Goal: Task Accomplishment & Management: Manage account settings

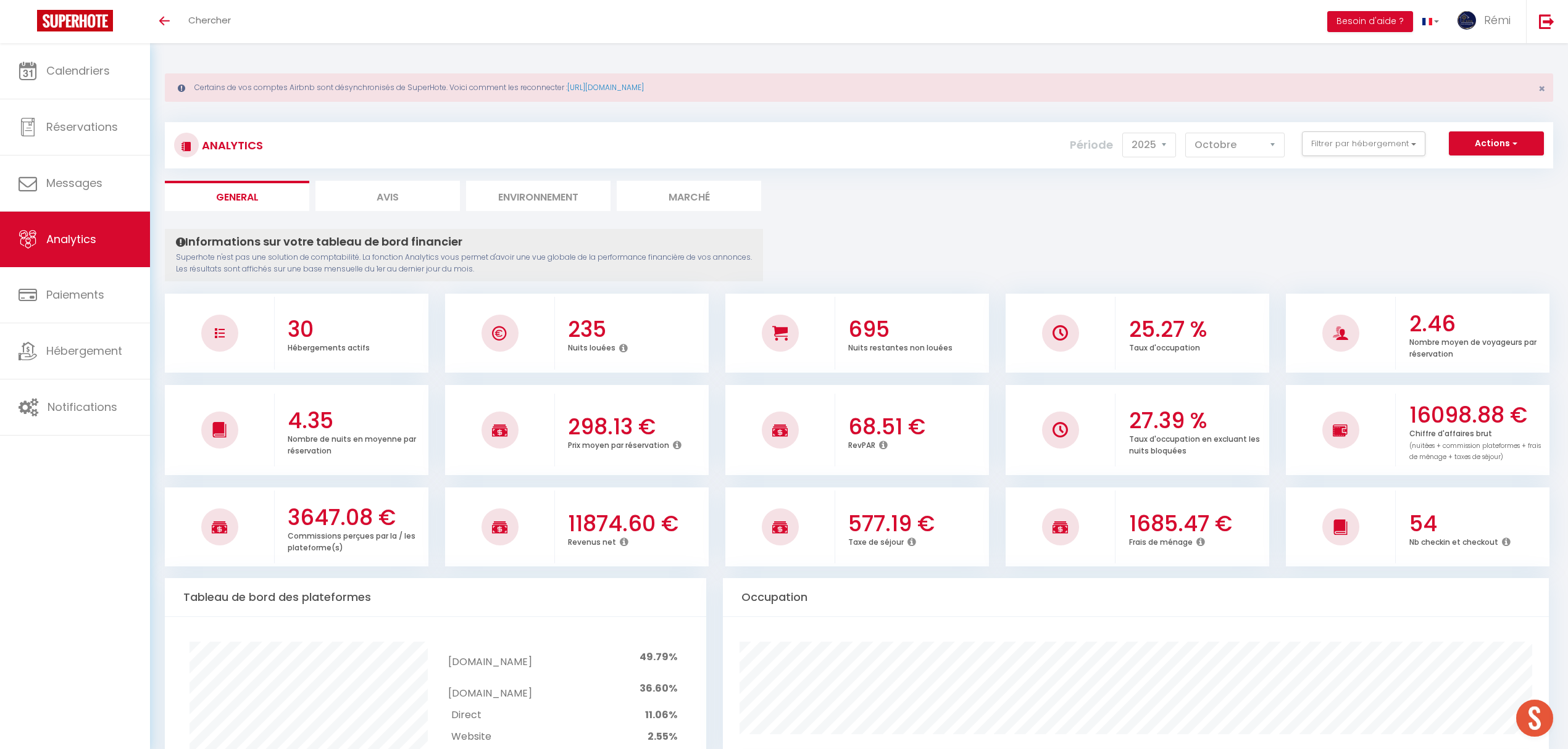
select select "2025"
select select "10"
drag, startPoint x: 873, startPoint y: 247, endPoint x: 1020, endPoint y: 201, distance: 154.0
click at [1331, 145] on button "Filtrer par hébergement" at bounding box center [1364, 143] width 124 height 25
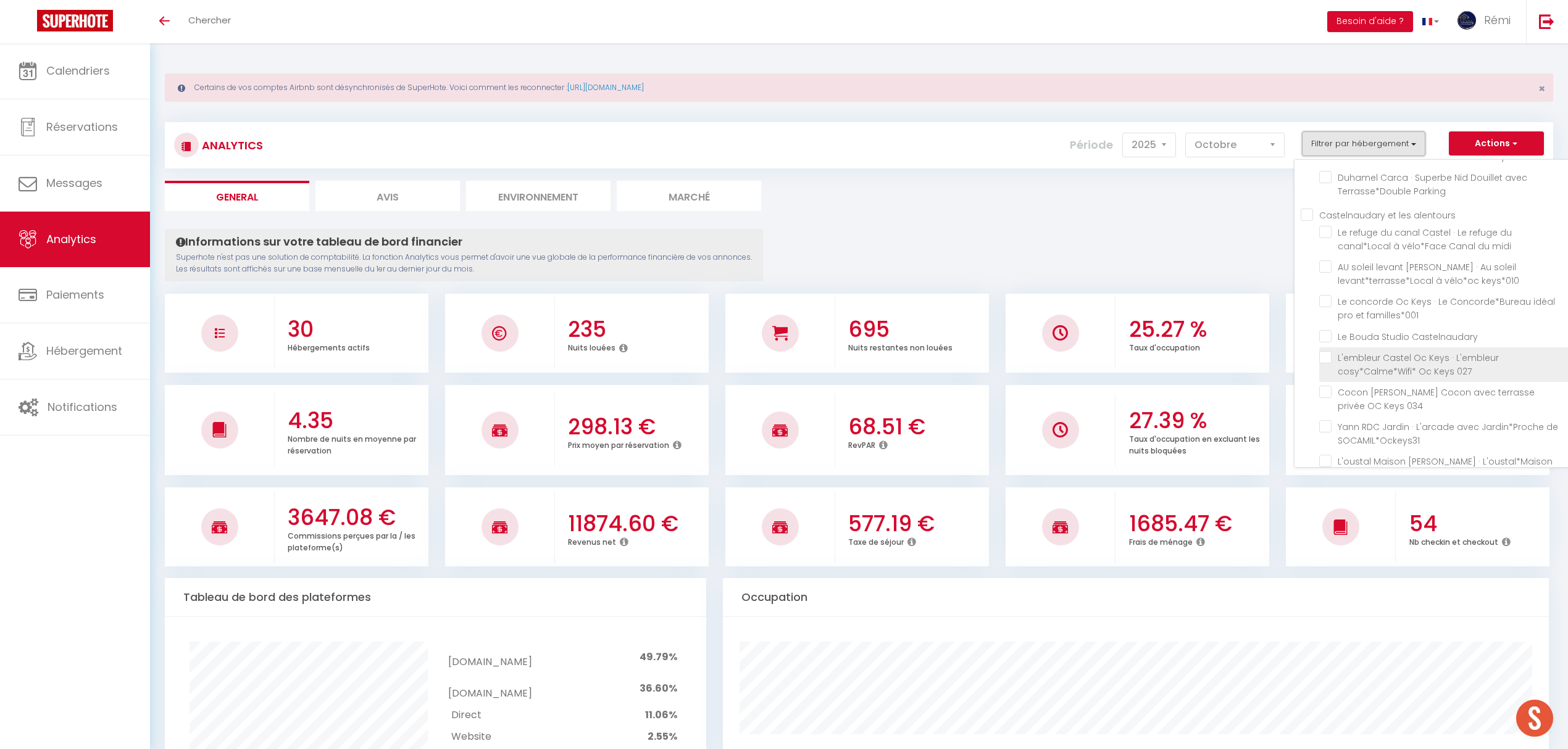
scroll to position [493, 0]
click at [1327, 411] on clim "checkbox" at bounding box center [1446, 412] width 253 height 12
checkbox clim "true"
checkbox familles\*001 "false"
checkbox size "false"
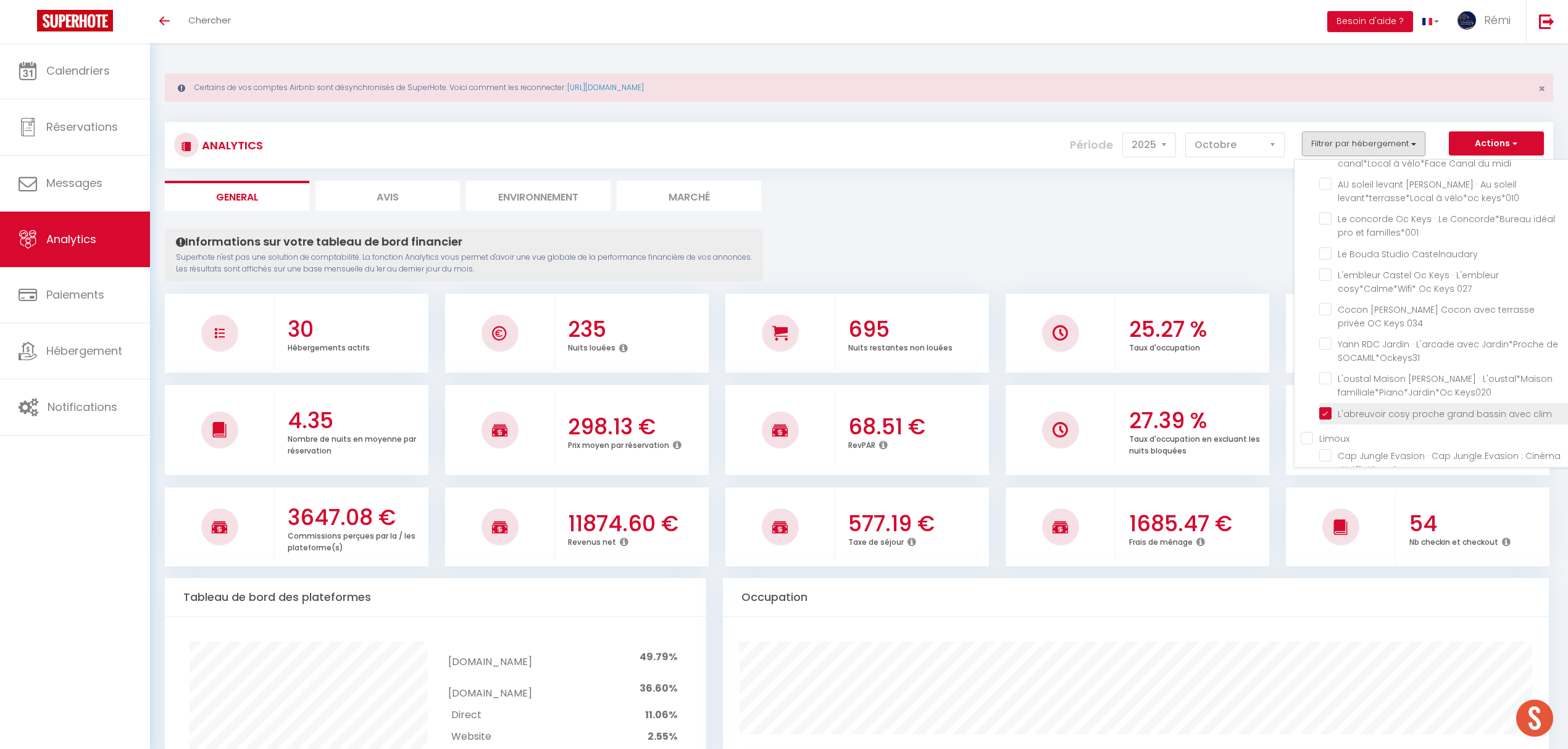
checkbox 1er "false"
checkbox Limoux "false"
checkbox occitanie\*003 "false"
checkbox Soulages "false"
checkbox Barbecue\*Calme "false"
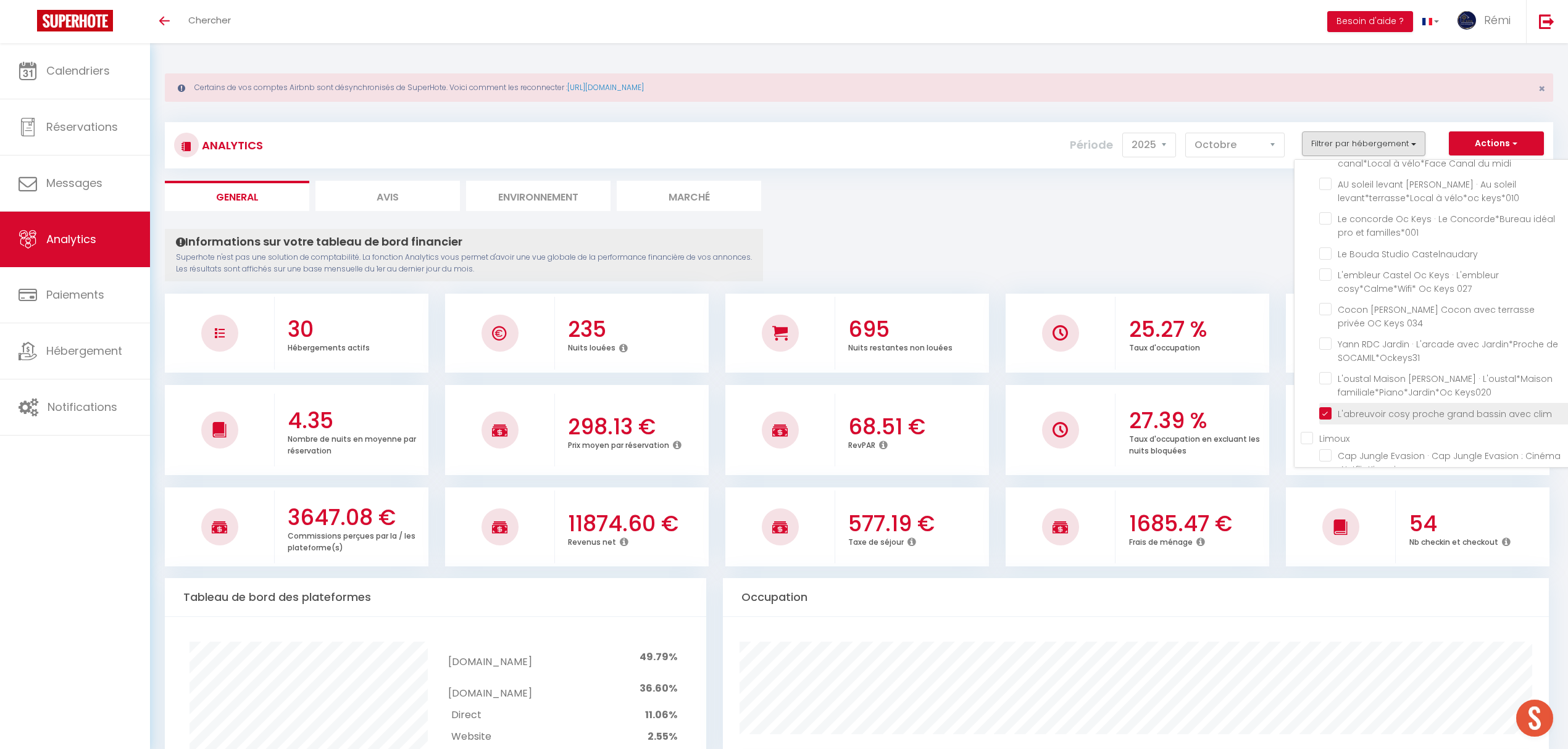
checkbox Spacieux\*Centre\*Gare "false"
checkbox 030 "false"
checkbox Keys "false"
checkbox Parking "false"
checkbox midi "false"
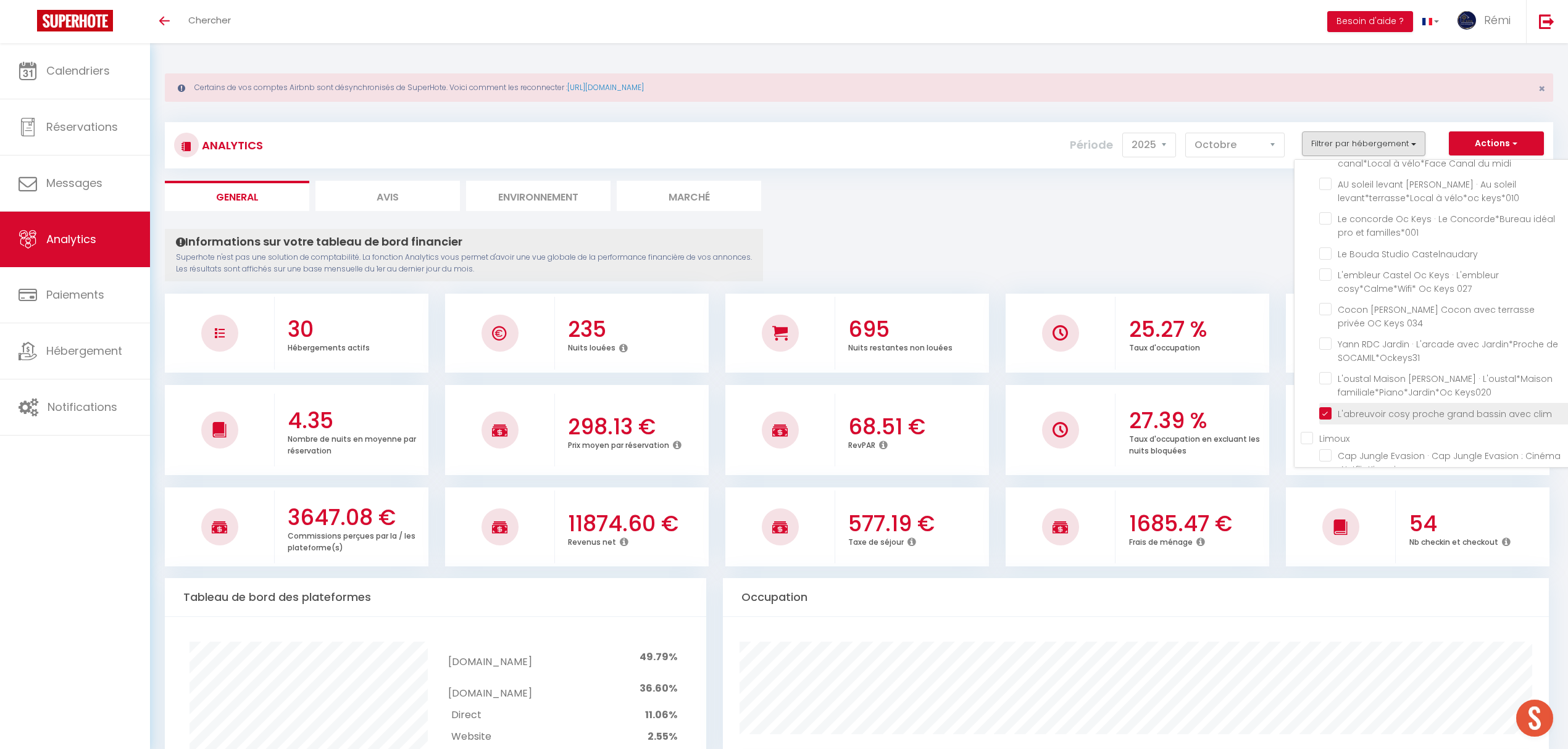
checkbox keys\*010 "false"
checkbox familles\*001 "false"
checkbox Castelnaudary "false"
checkbox 027 "false"
checkbox 034 "false"
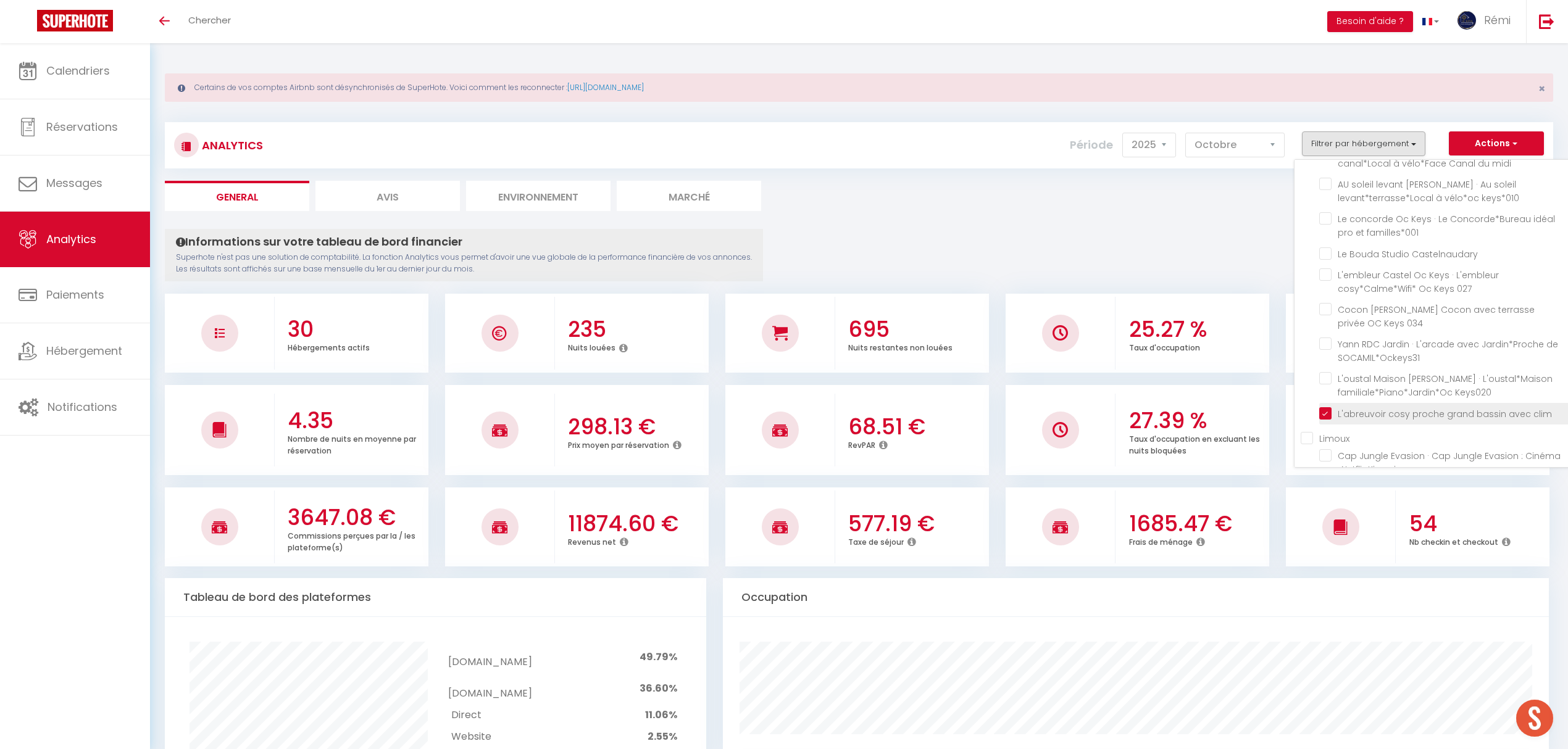
checkbox SOCAMIL\*Ockeys31 "false"
checkbox Keys020 "false"
checkbox size "false"
checkbox 1er "false"
checkbox Limoux "false"
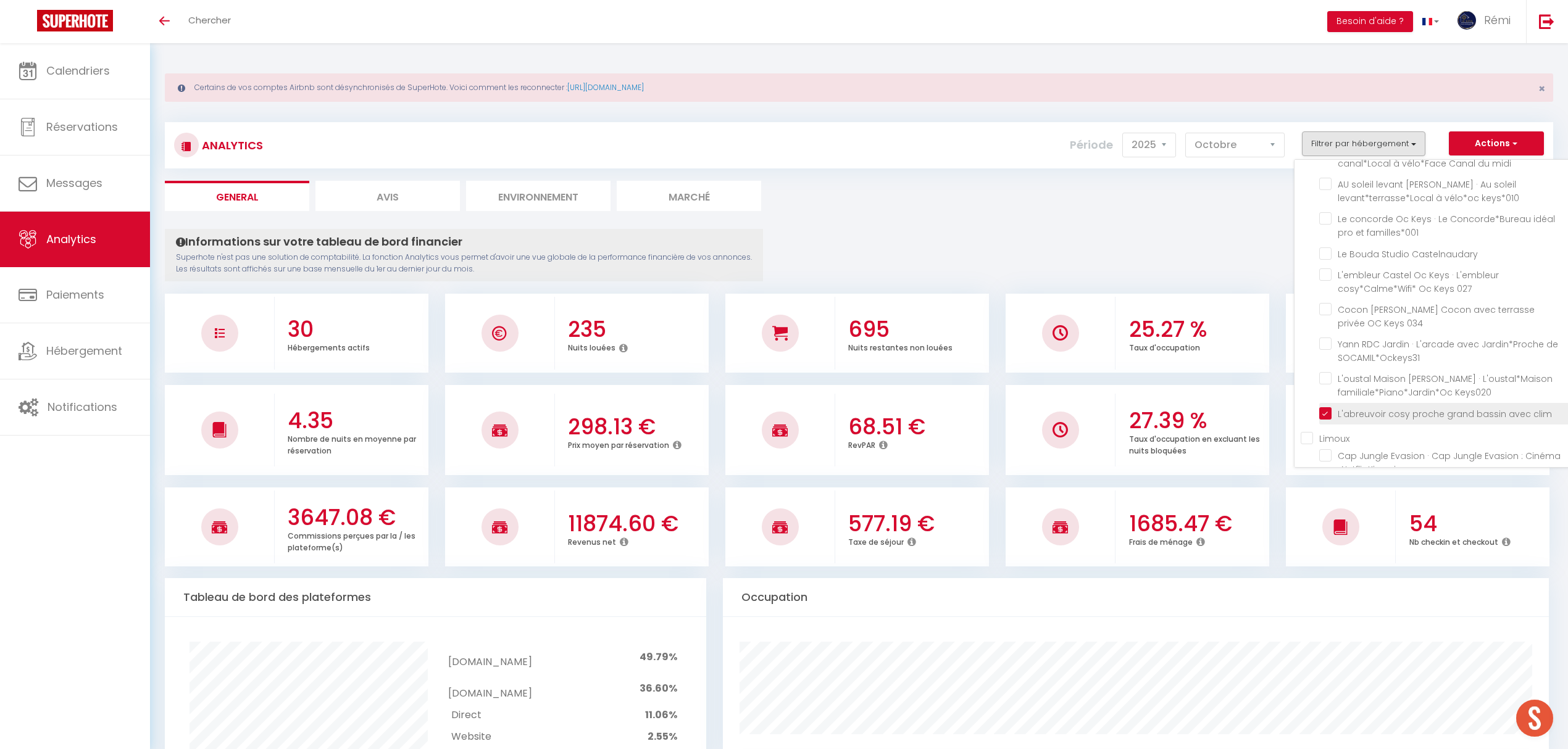
checkbox occitanie\*003 "false"
checkbox terrasses "false"
checkbox Keys "false"
checkbox cour\*OcKeys31 "false"
checkbox CatharesOckeys33 "false"
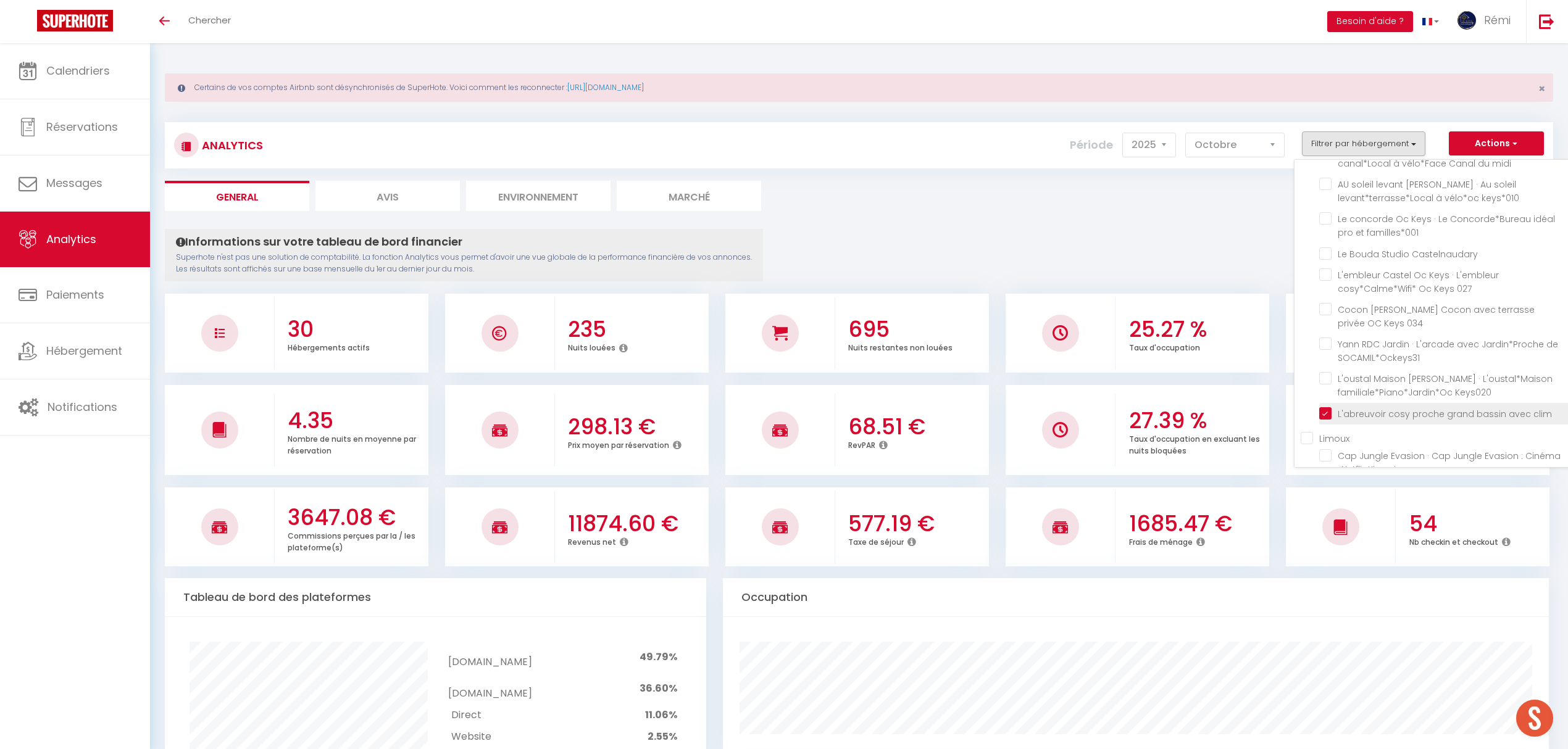
checkbox Balnéo\* "false"
checkbox Room\/Balnéo\/Tantra\/Insolite\/Romantique "false"
checkbox Castres "false"
checkbox Terrasses\*Espagne "false"
checkbox Pong "false"
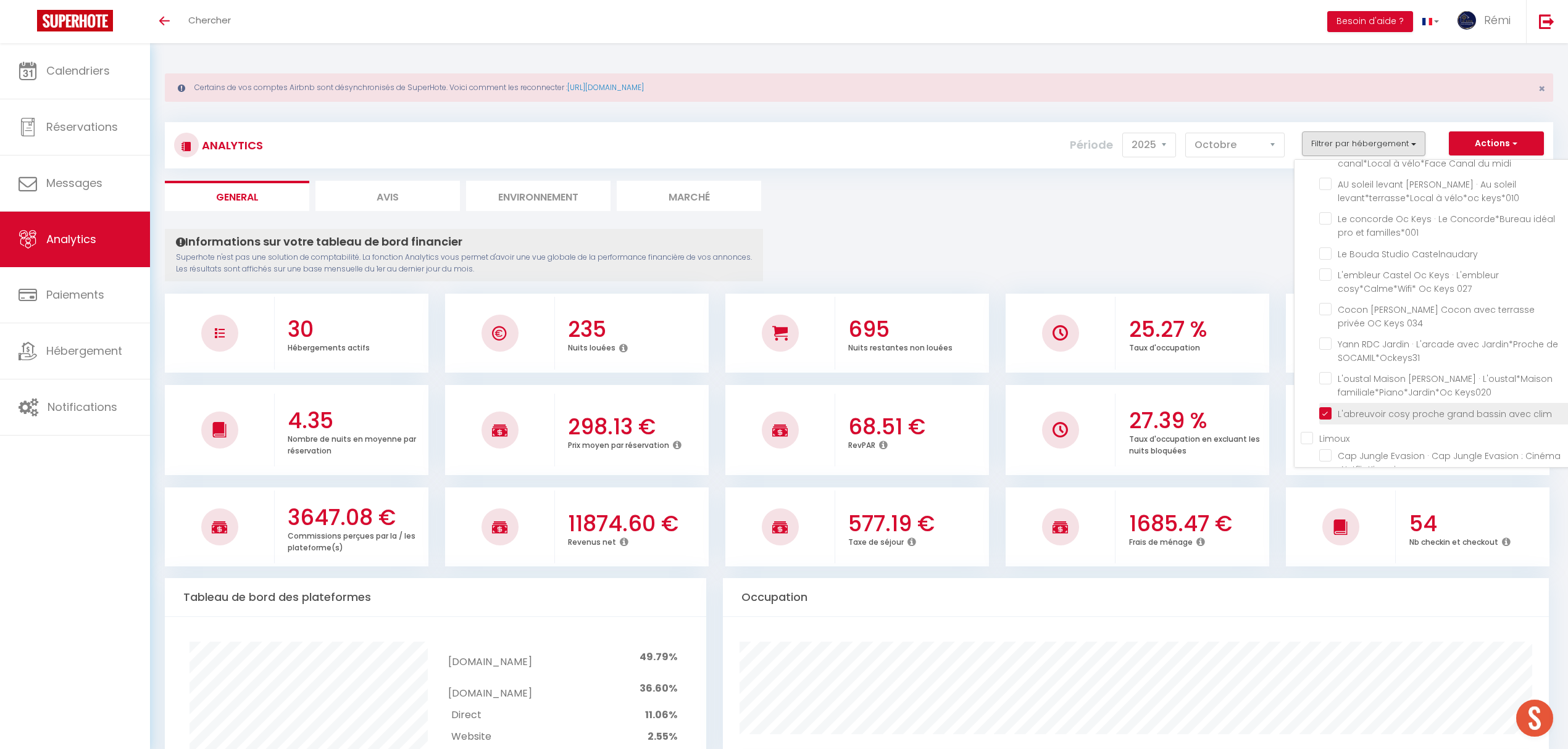
checkbox piscine\*015 "false"
checkbox ping-pong "false"
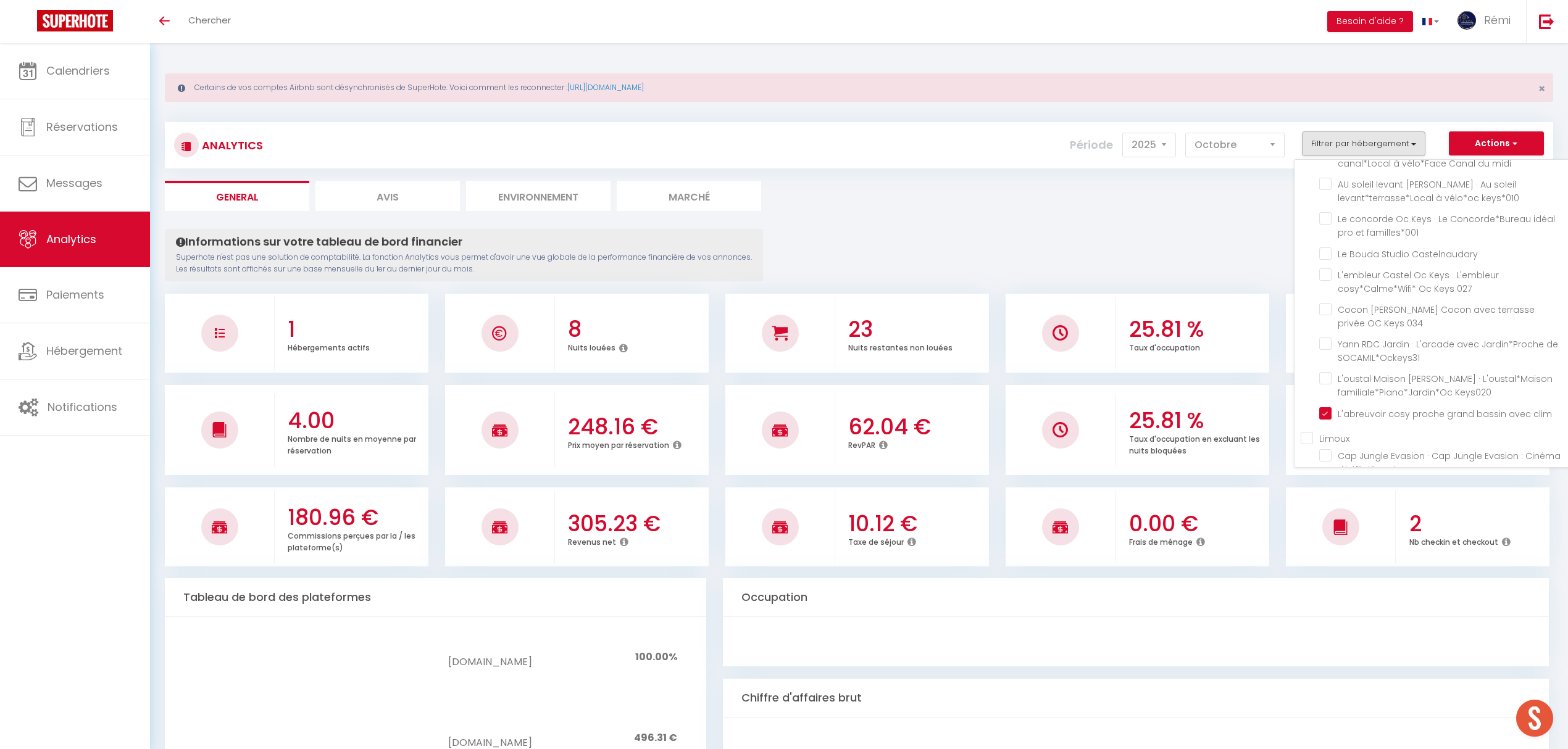
checkbox familles\*001 "false"
checkbox size "false"
checkbox 1er "false"
checkbox Limoux "false"
checkbox occitanie\*003 "false"
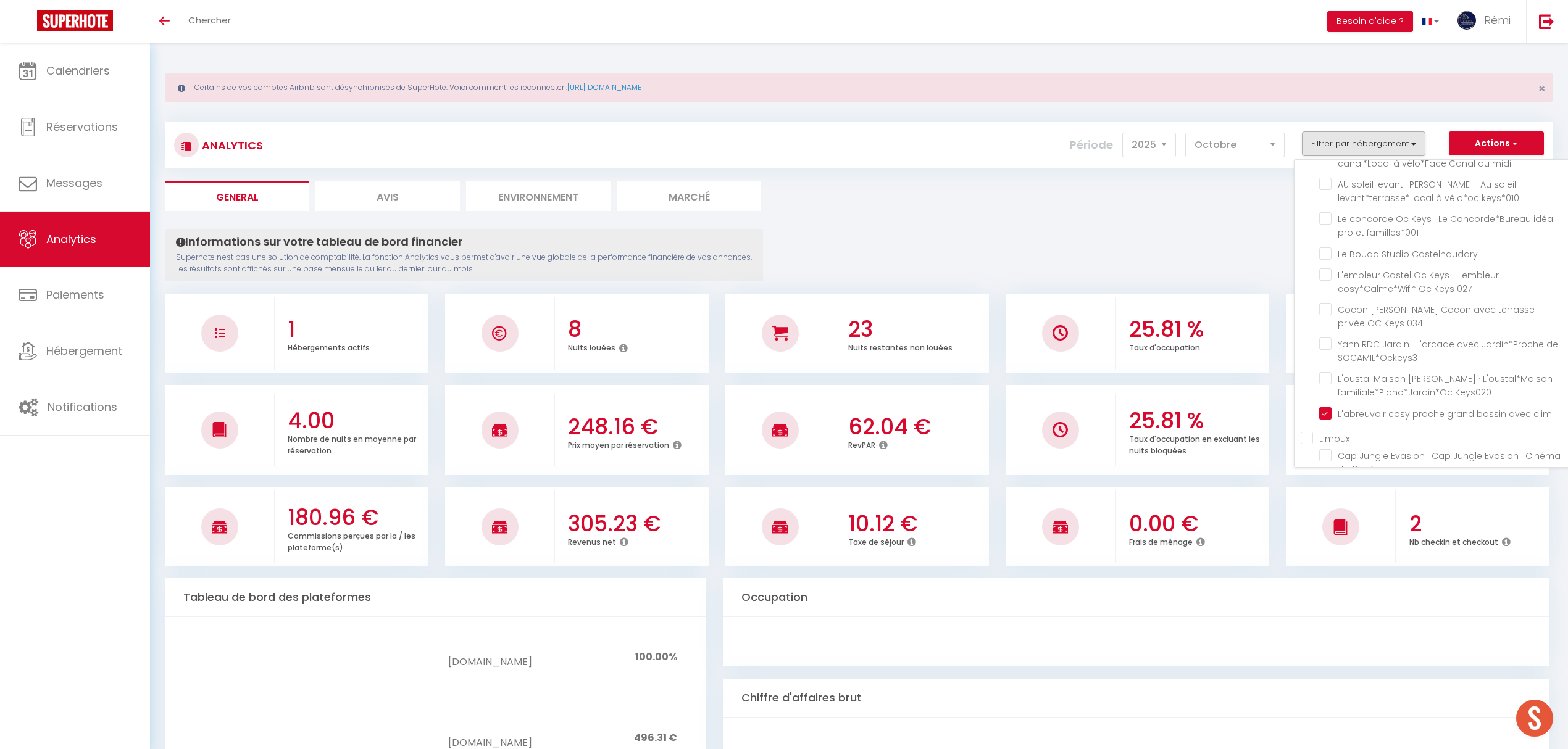
checkbox Soulages "false"
checkbox Barbecue\*Calme "false"
checkbox Spacieux\*Centre\*Gare "false"
checkbox 030 "false"
checkbox Keys "false"
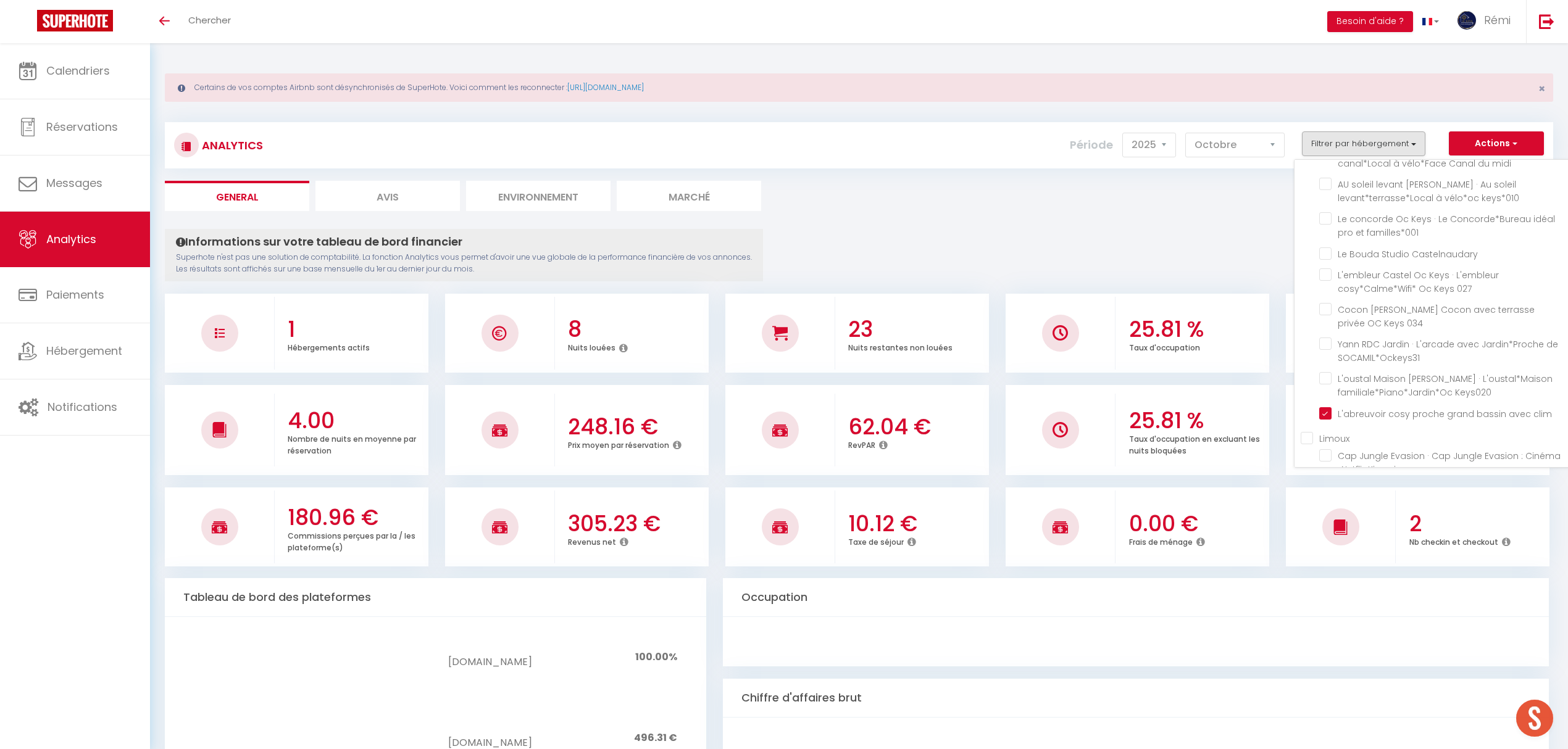
checkbox Parking "false"
checkbox midi "false"
checkbox keys\*010 "false"
checkbox familles\*001 "false"
checkbox Castelnaudary "false"
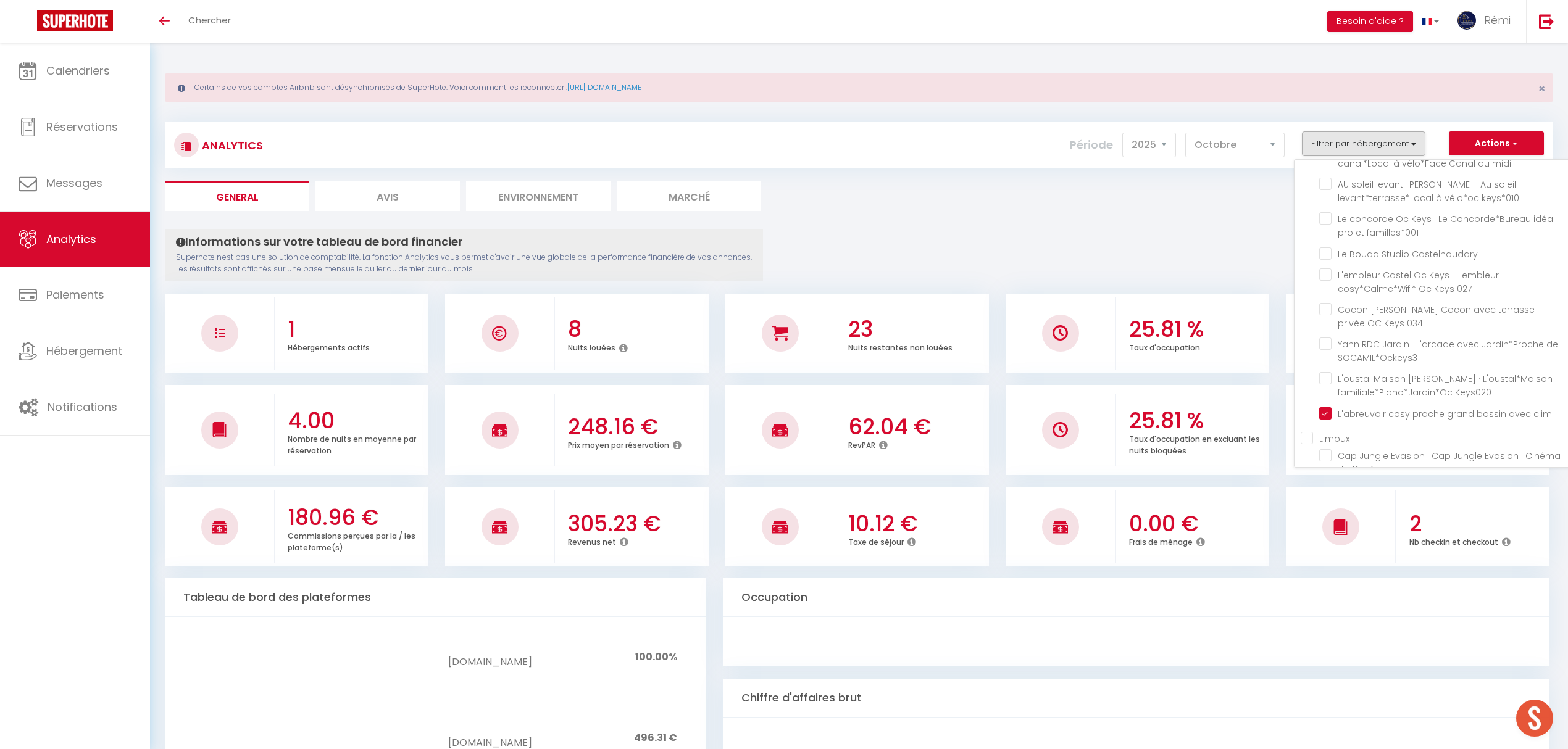
checkbox 027 "false"
checkbox 034 "false"
checkbox SOCAMIL\*Ockeys31 "false"
checkbox Keys020 "false"
checkbox size "false"
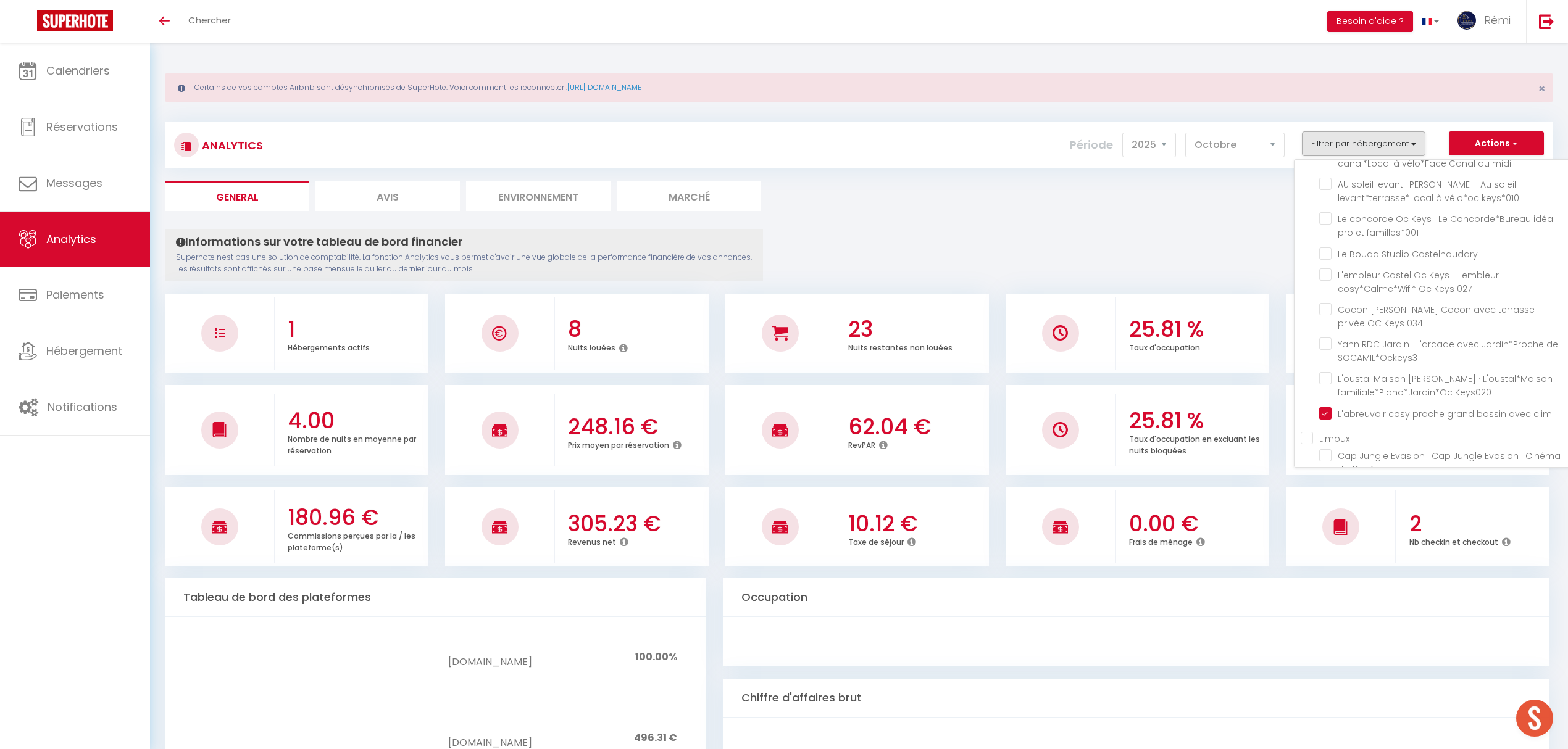
checkbox 1er "false"
checkbox Limoux "false"
checkbox occitanie\*003 "false"
checkbox terrasses "false"
checkbox Keys "false"
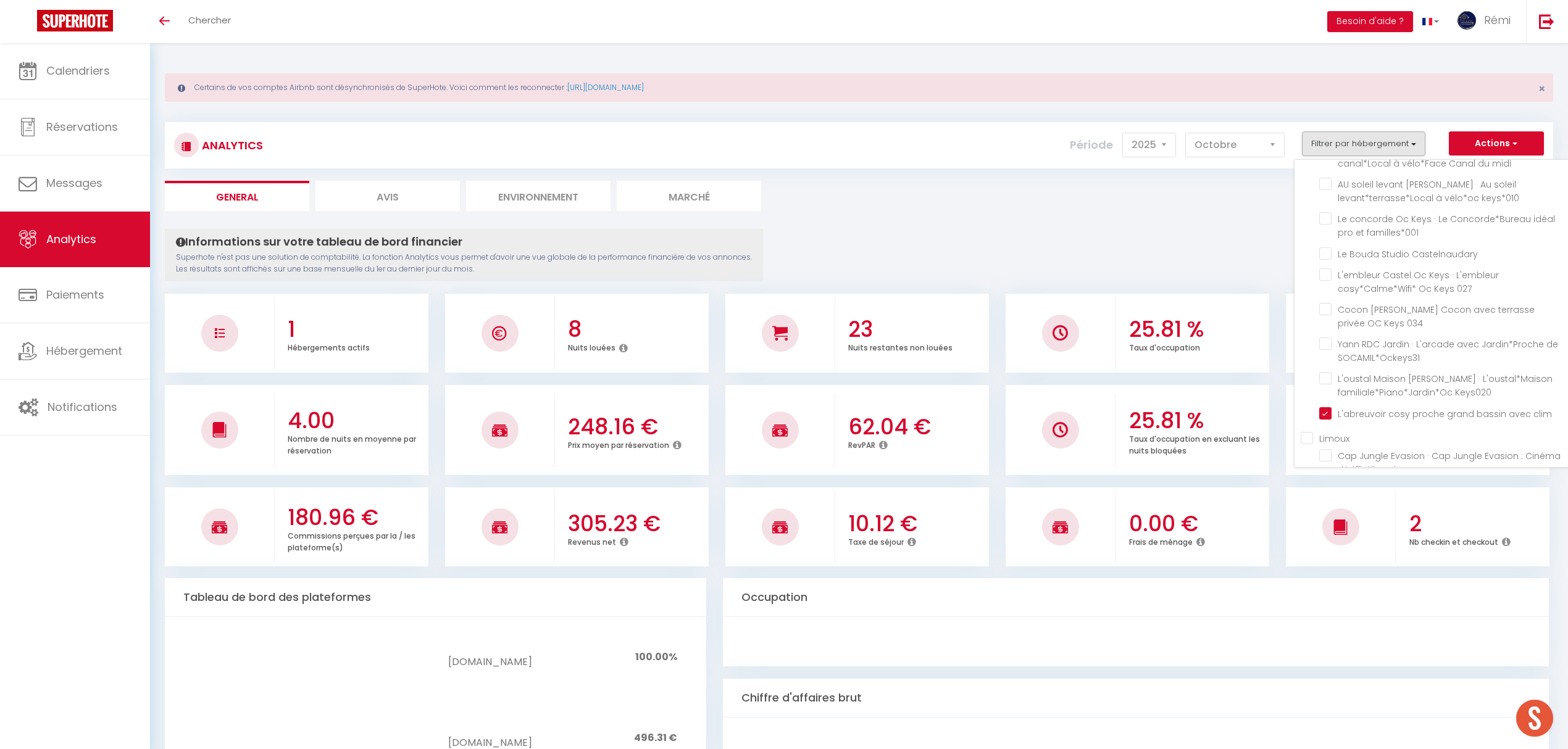
checkbox cour\*OcKeys31 "false"
checkbox CatharesOckeys33 "false"
checkbox Balnéo\* "false"
checkbox Room\/Balnéo\/Tantra\/Insolite\/Romantique "false"
checkbox Castres "false"
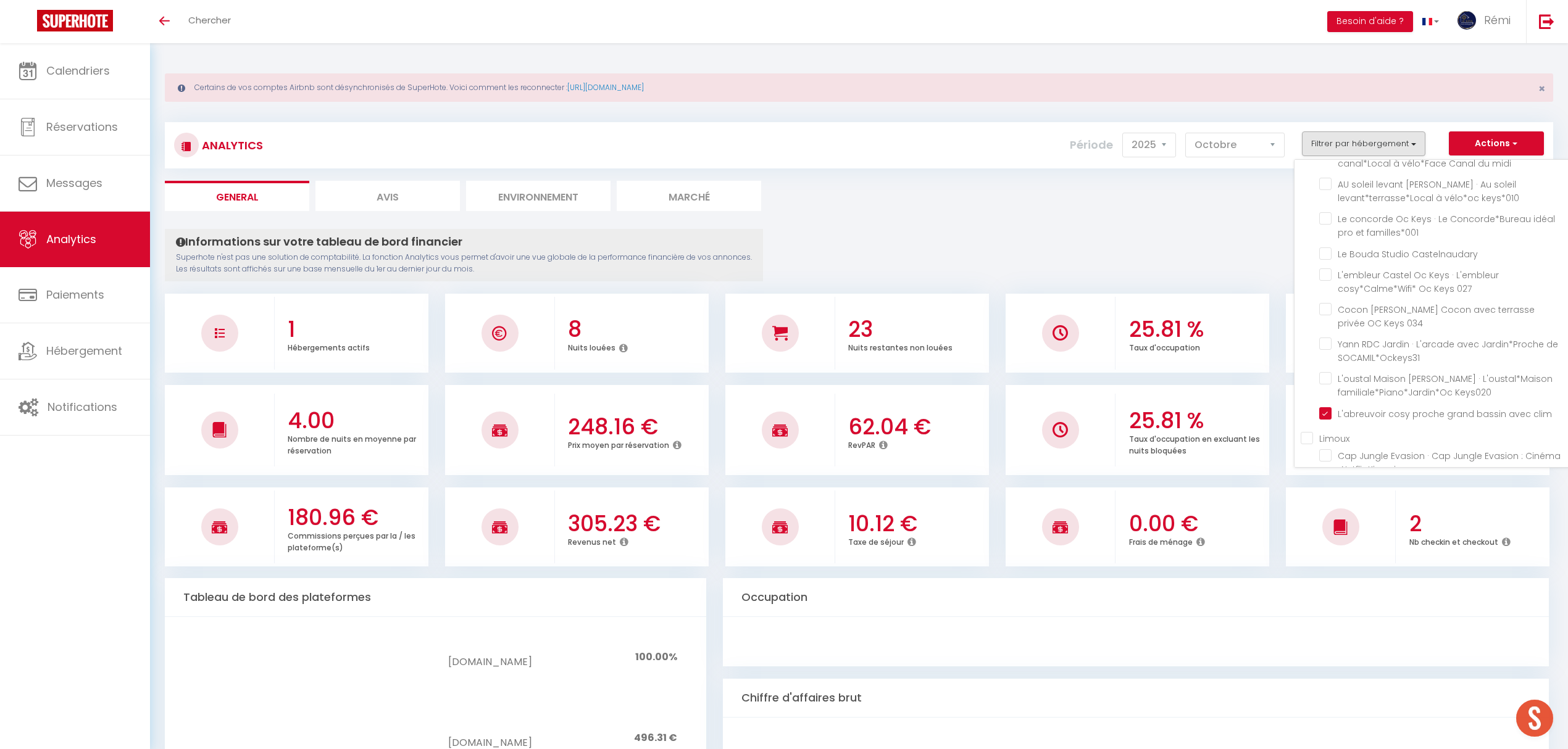
checkbox Terrasses\*Espagne "false"
checkbox Pong "false"
checkbox piscine\*015 "false"
checkbox ping-pong "false"
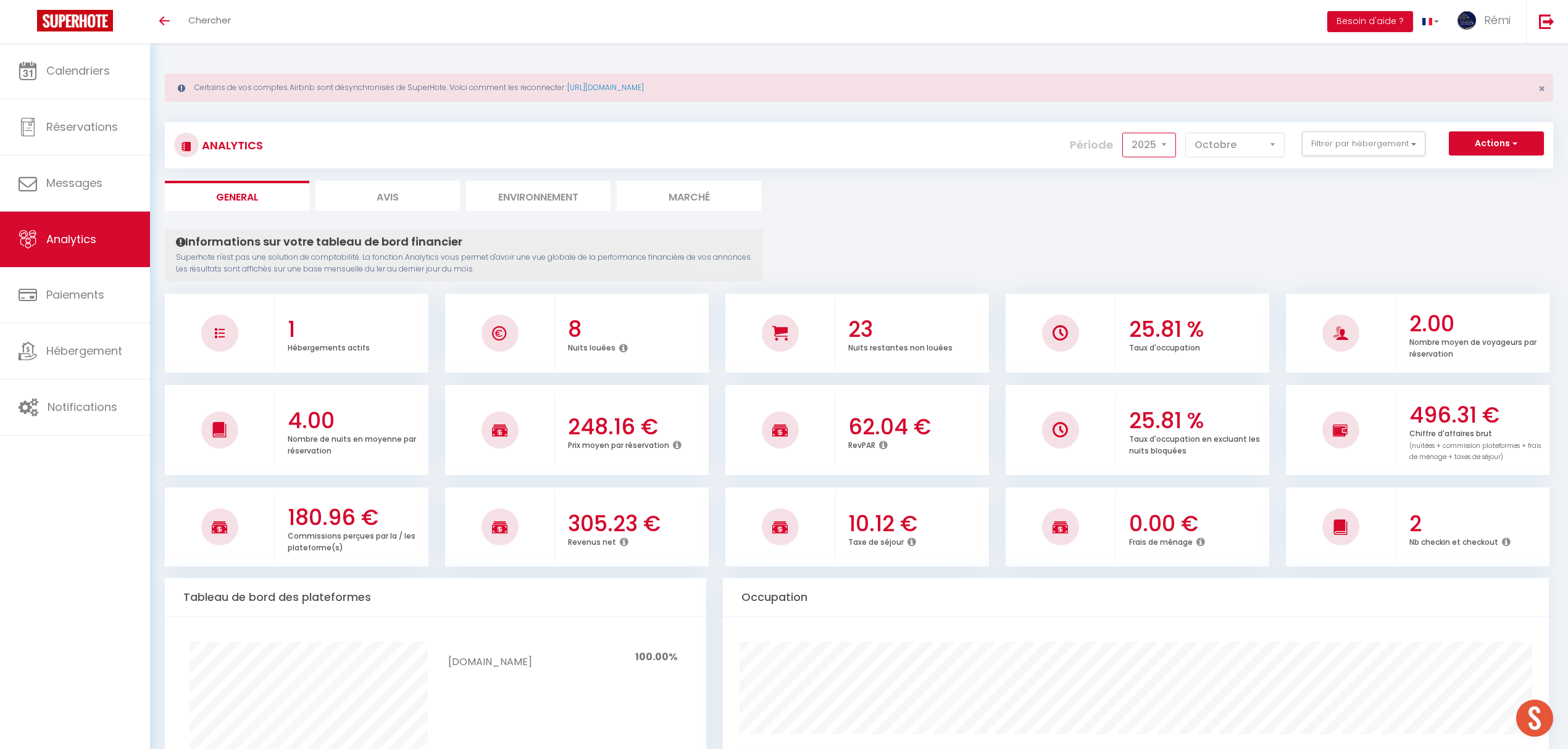
click at [1152, 143] on select "2014 2015 2016 2017 2018 2019 2020 2021 2022 2023 2024 2025 2026 2027" at bounding box center [1149, 145] width 54 height 25
click at [1122, 133] on select "2014 2015 2016 2017 2018 2019 2020 2021 2022 2023 2024 2025 2026 2027" at bounding box center [1149, 145] width 54 height 25
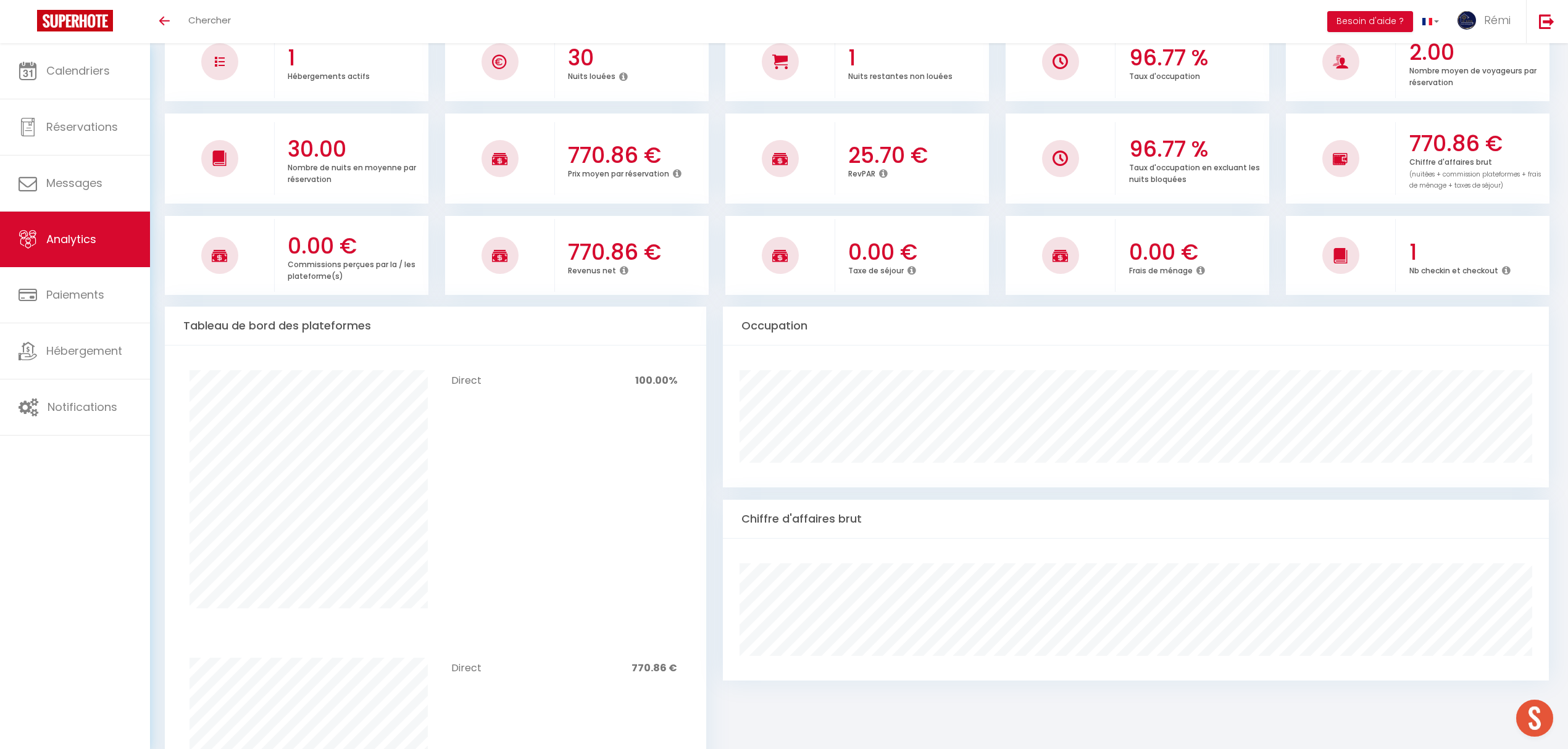
scroll to position [0, 0]
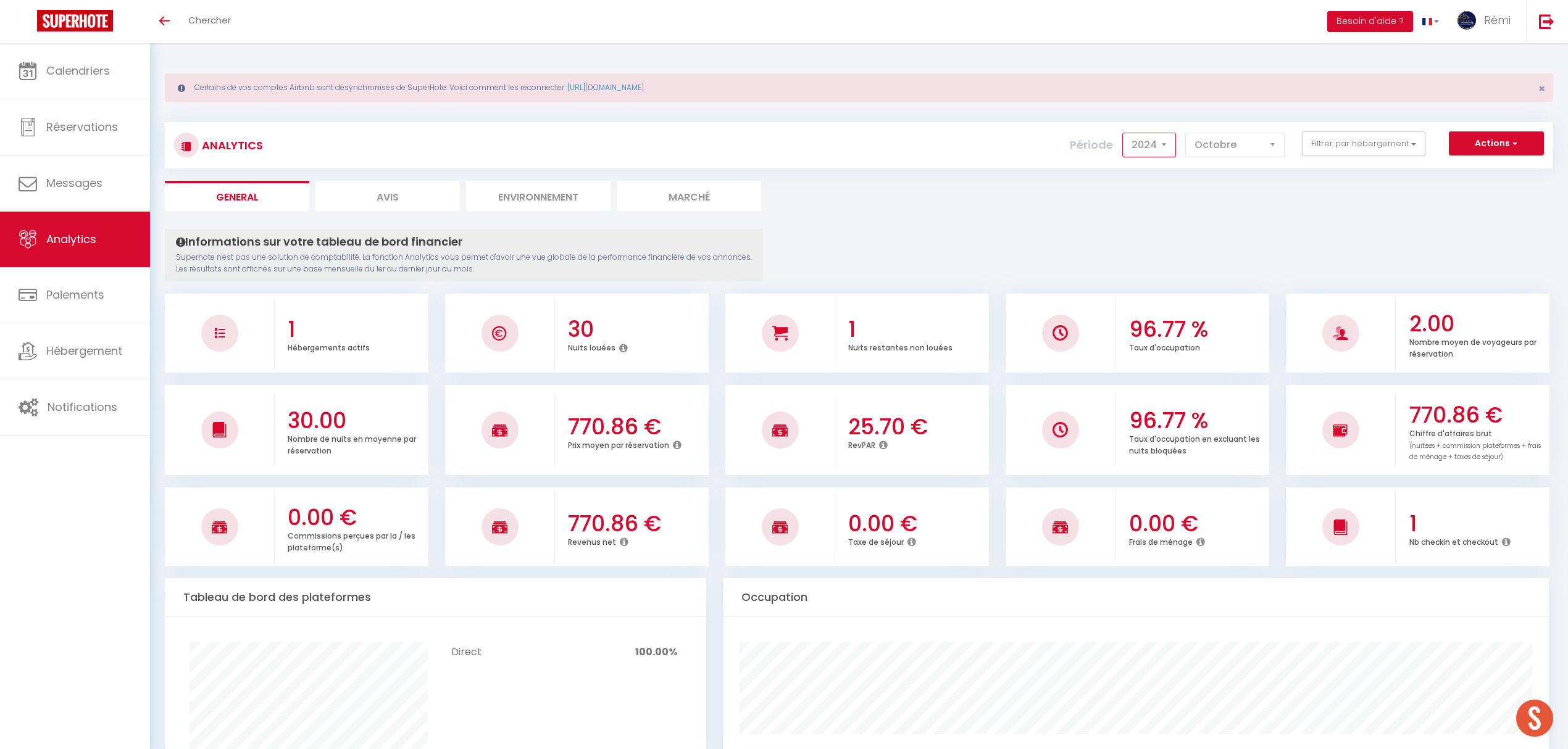
click at [1149, 141] on select "2014 2015 2016 2017 2018 2019 2020 2021 2022 2023 2024 2025 2026 2027" at bounding box center [1149, 145] width 54 height 25
select select "2025"
click at [1122, 133] on select "2014 2015 2016 2017 2018 2019 2020 2021 2022 2023 2024 2025 2026 2027" at bounding box center [1149, 145] width 54 height 25
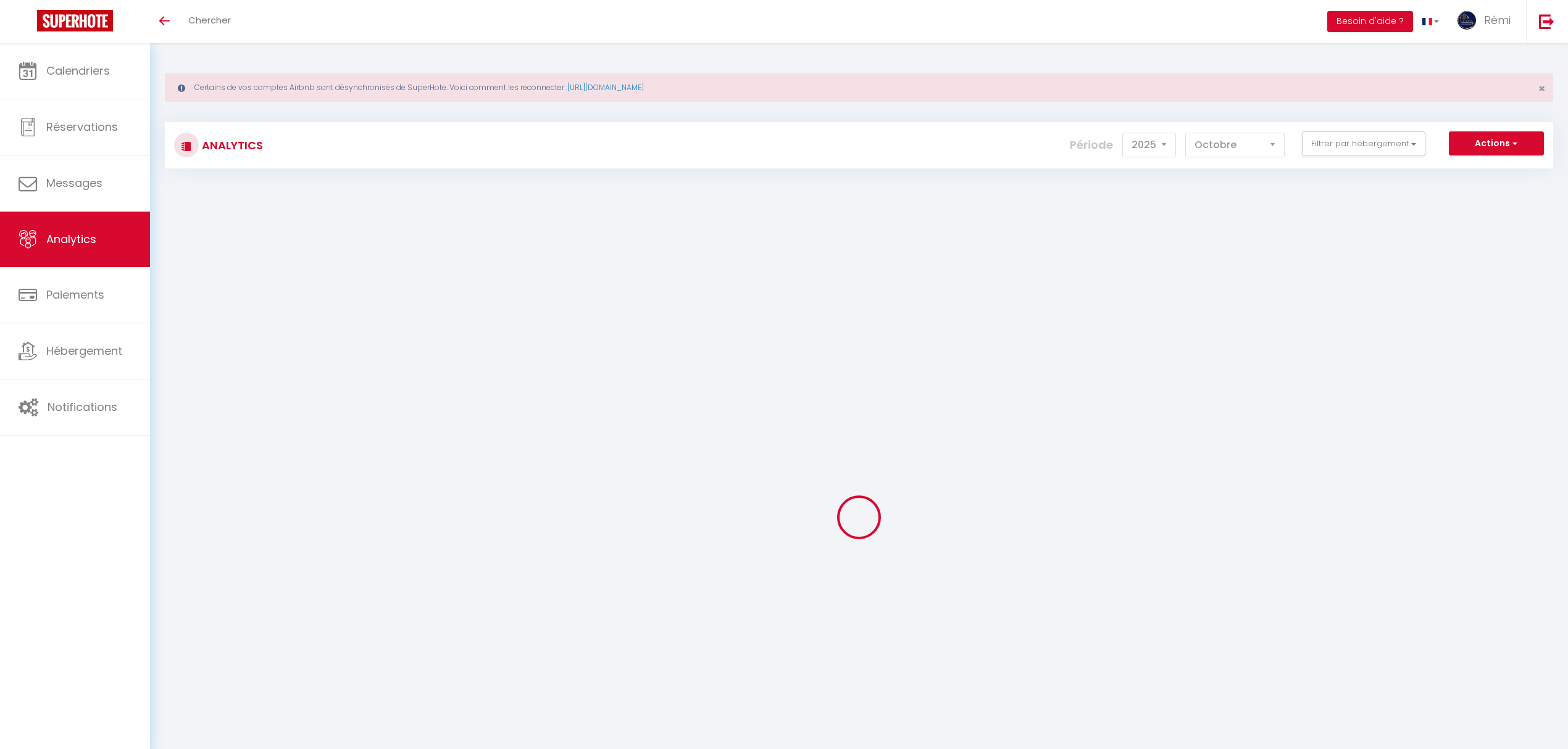
select select "2025"
select select "10"
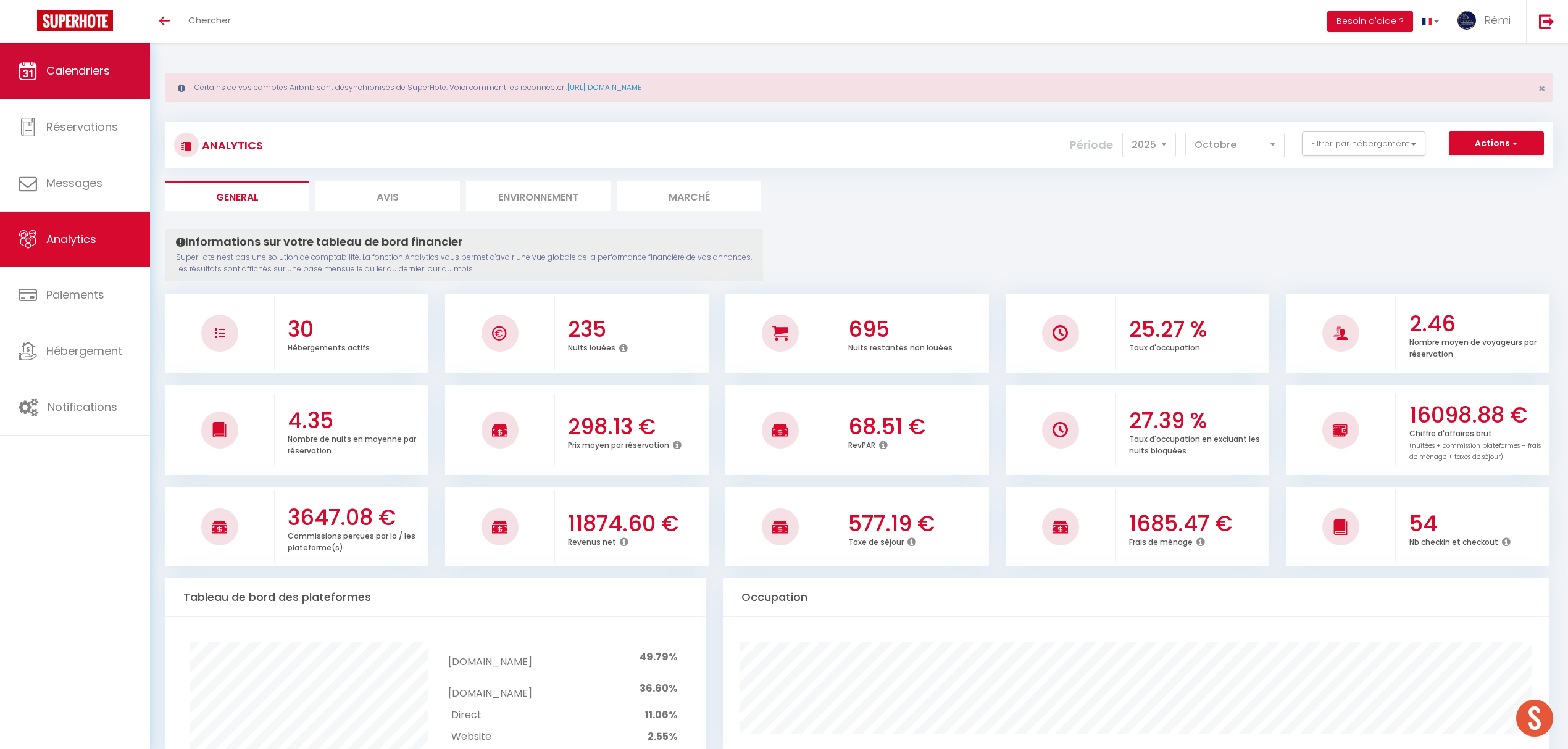
click at [82, 54] on link "Calendriers" at bounding box center [75, 71] width 150 height 55
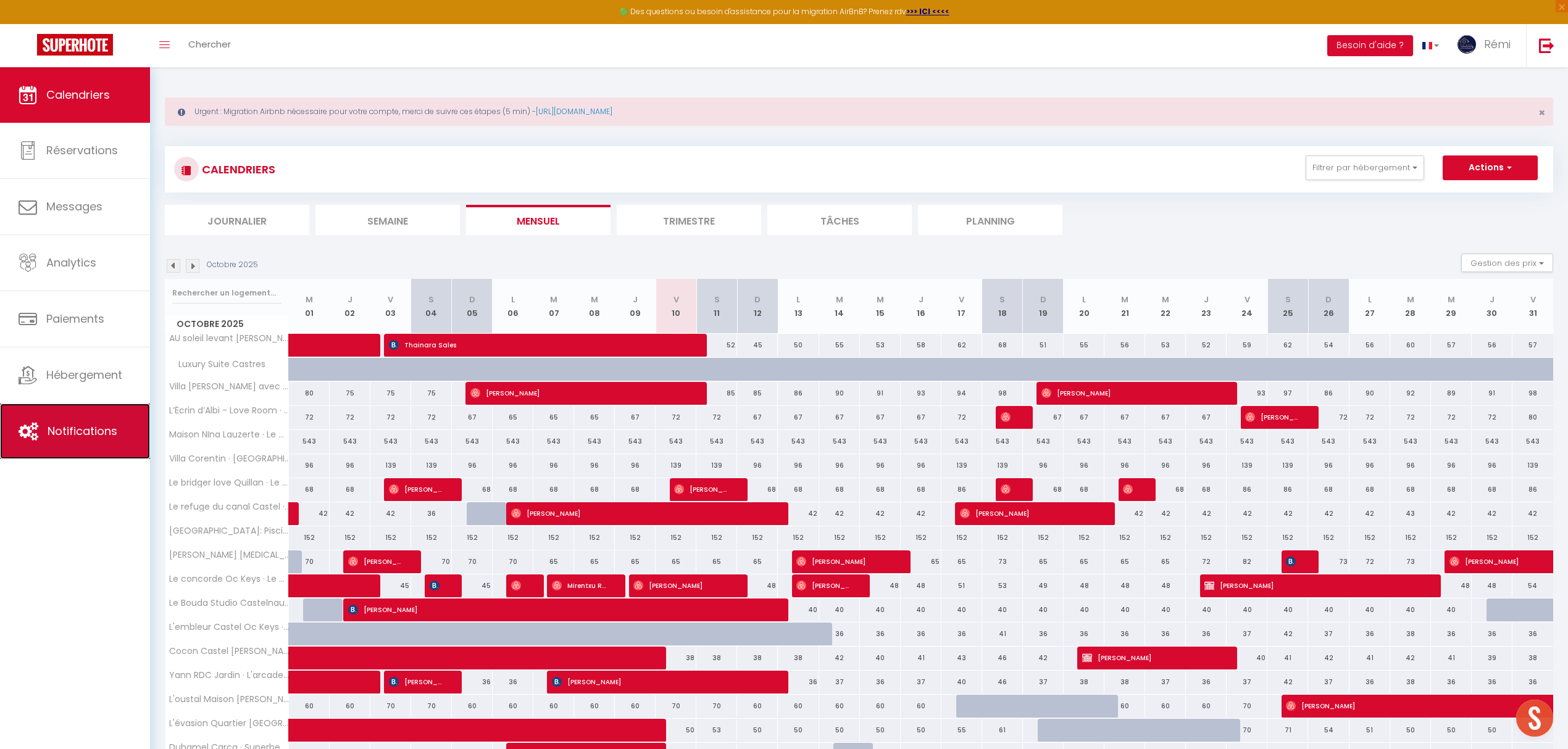
click at [74, 423] on link "Notifications" at bounding box center [75, 431] width 150 height 55
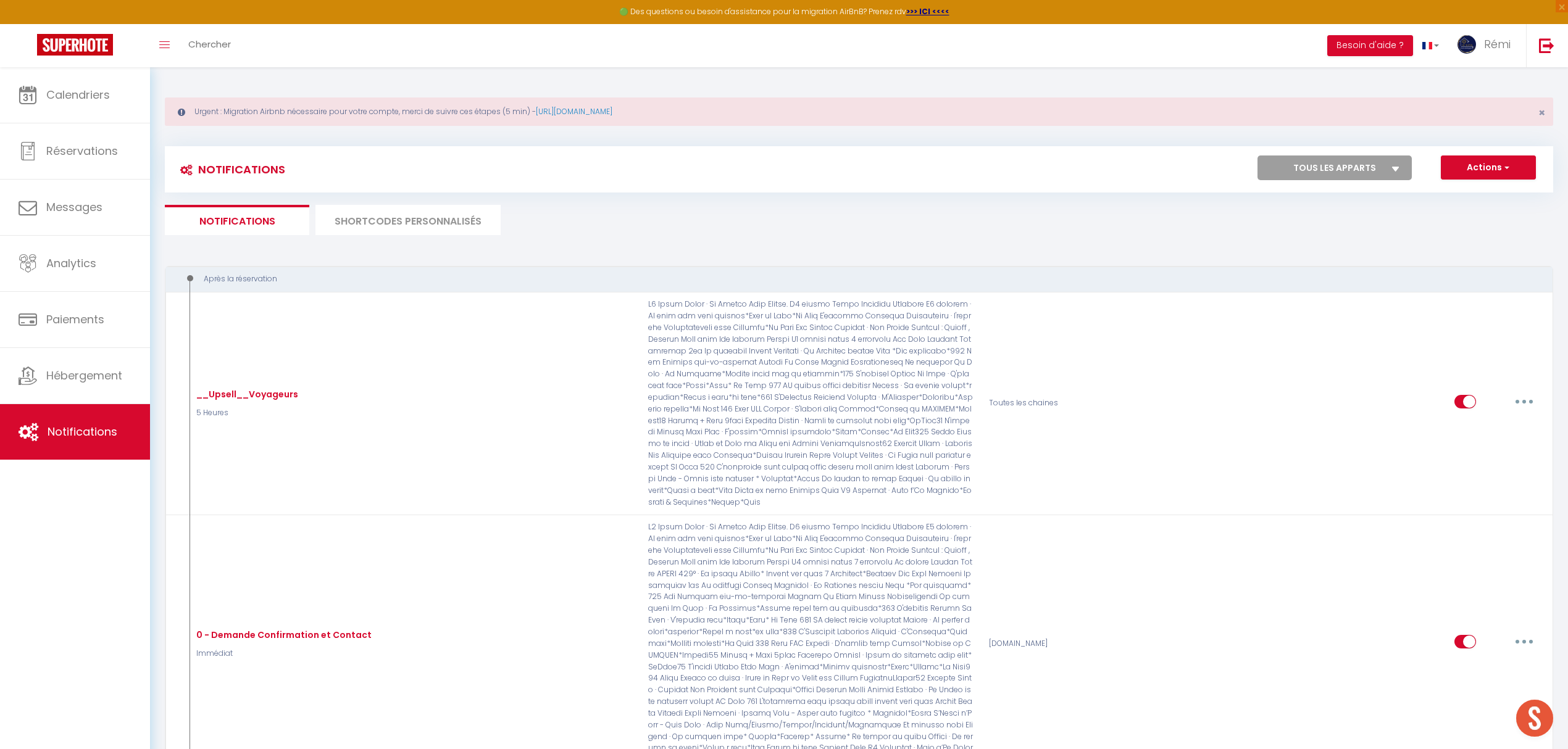
click at [464, 212] on li "SHORTCODES PERSONNALISÉS" at bounding box center [408, 219] width 185 height 30
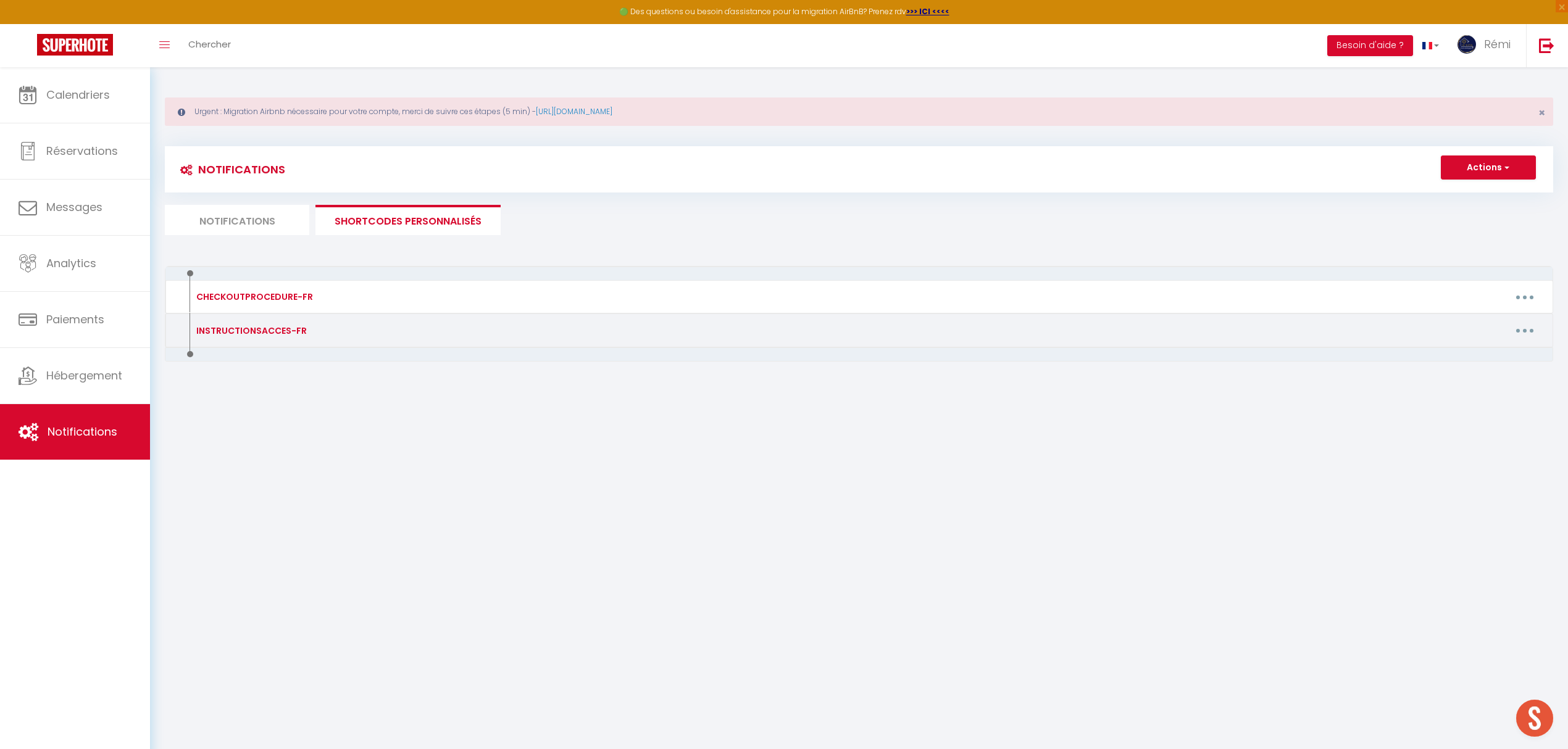
click at [1532, 336] on button "button" at bounding box center [1525, 330] width 34 height 20
click at [1488, 356] on link "Editer" at bounding box center [1492, 358] width 91 height 21
type input "INSTRUCTIONSACCES-FR"
type textarea "Voici les instructions pour accéder au logement en toute autonomie :"
type textarea "Adresse : 16 ter rue de la concorde. Vous avez une boîte à clé positionné à dro…"
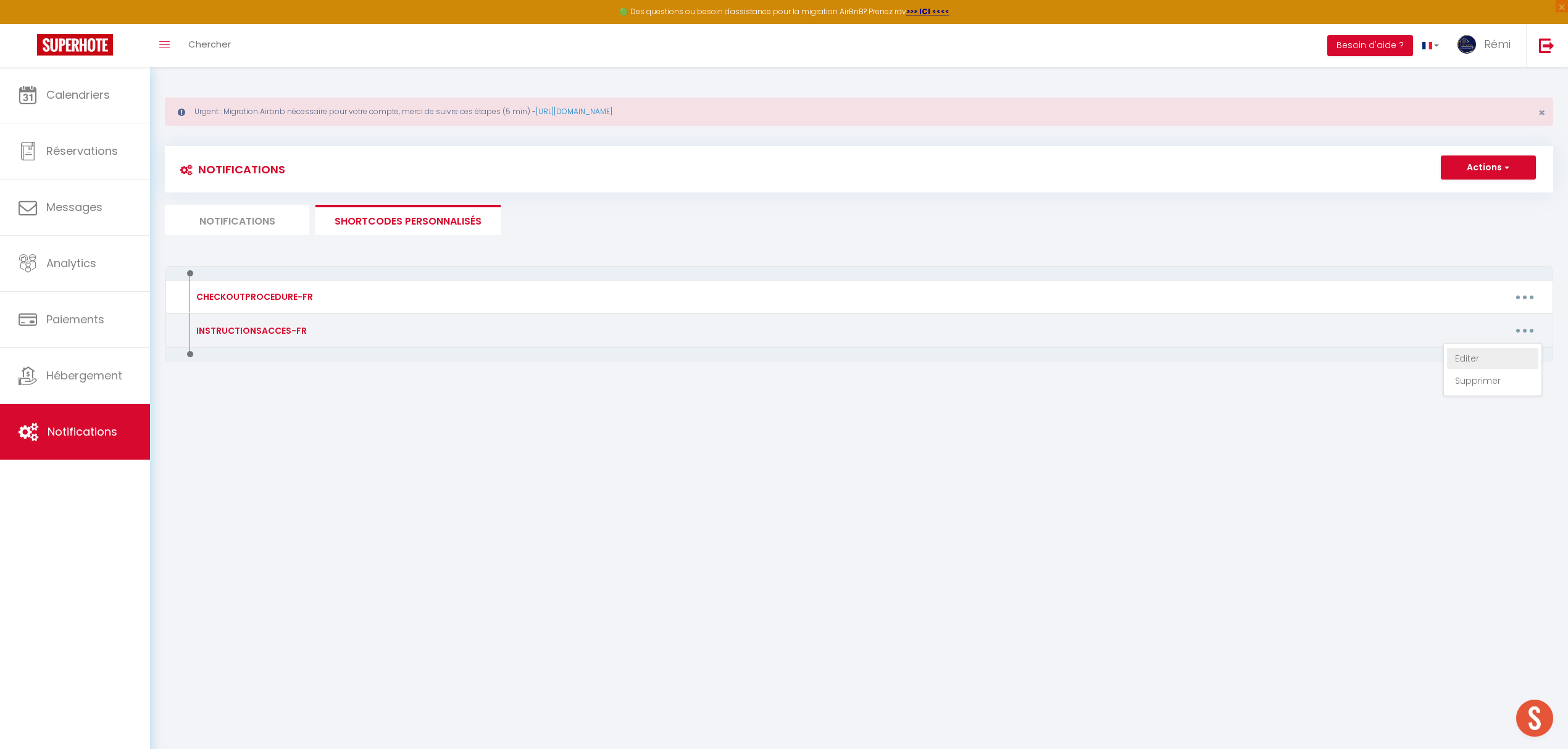
type textarea "L'appartement est situé au rez-de-chaussée à votre gauche Vous devez IMPERATIVE…"
type textarea "L'appartement est situé au 1 er étage. Vous devez IMPERATIVEMENT cliquer sur le…"
type textarea "Le logement se situe au 57 rue toulzane Limoux Pour accéder au logement en tout…"
type textarea "Adresse : 57 rue toulzane Limoux Pour accéder au logement en toute autonomie ve…"
type textarea "Il faut cliquer IMPERATIVEMENT sur le lien ci-dessous : https://cap-occitanie.m…"
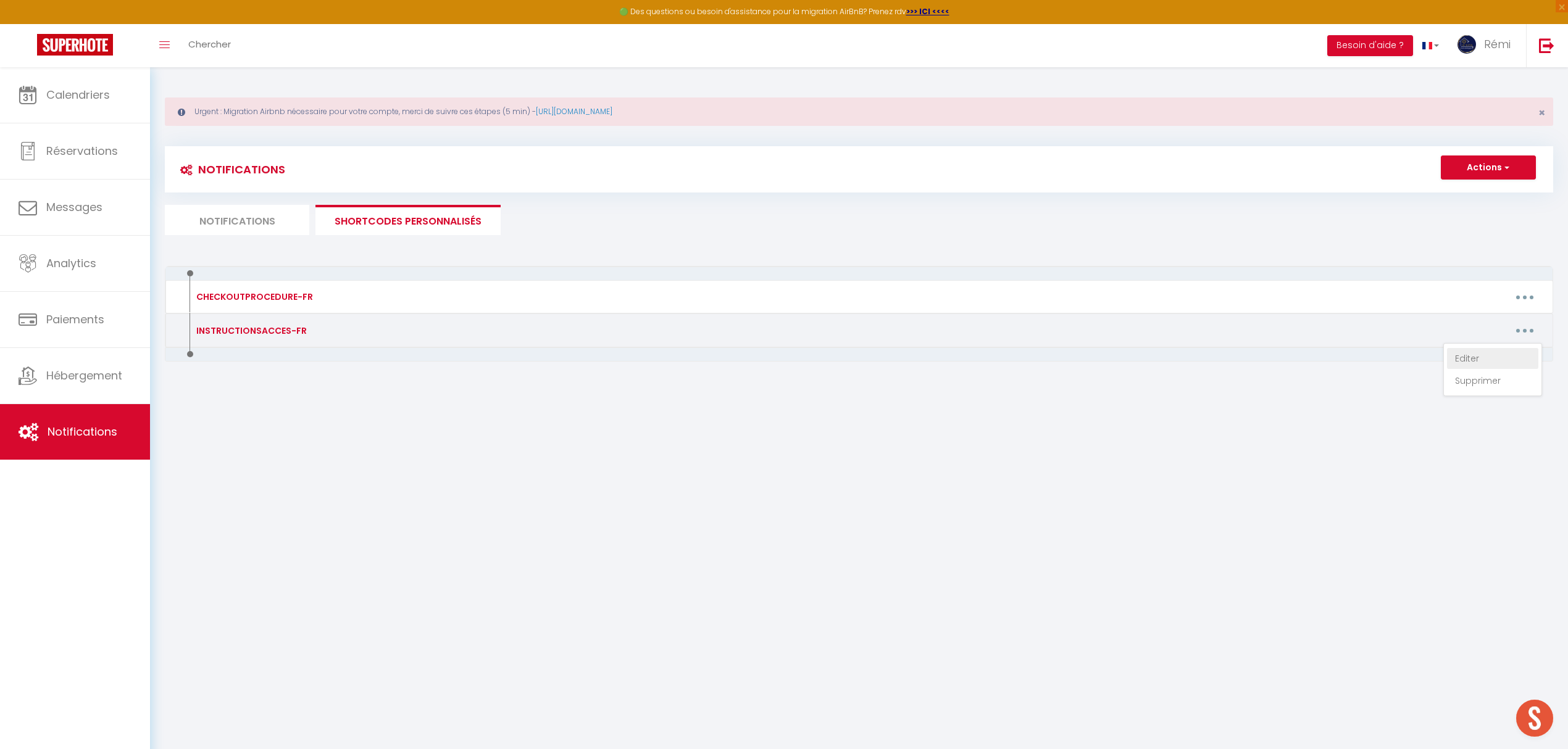
type textarea "Adresse : 12 impasse de Jade 11 Narbonne Veuillez cliquer IMPERATIVEMENT sur le…"
type textarea "Veuillez cliquer IMPERATIVEMENT sur le lien ci-dessous pour accéder au logement…"
type textarea "La boîte à clé se situe dans la boite au lettre numéro 18. Veuillez ABSOLUMENT …"
type textarea "Veuillez cliquer IMPERATIVEMENT sur le lien ci-dessous pour accéder au logement…"
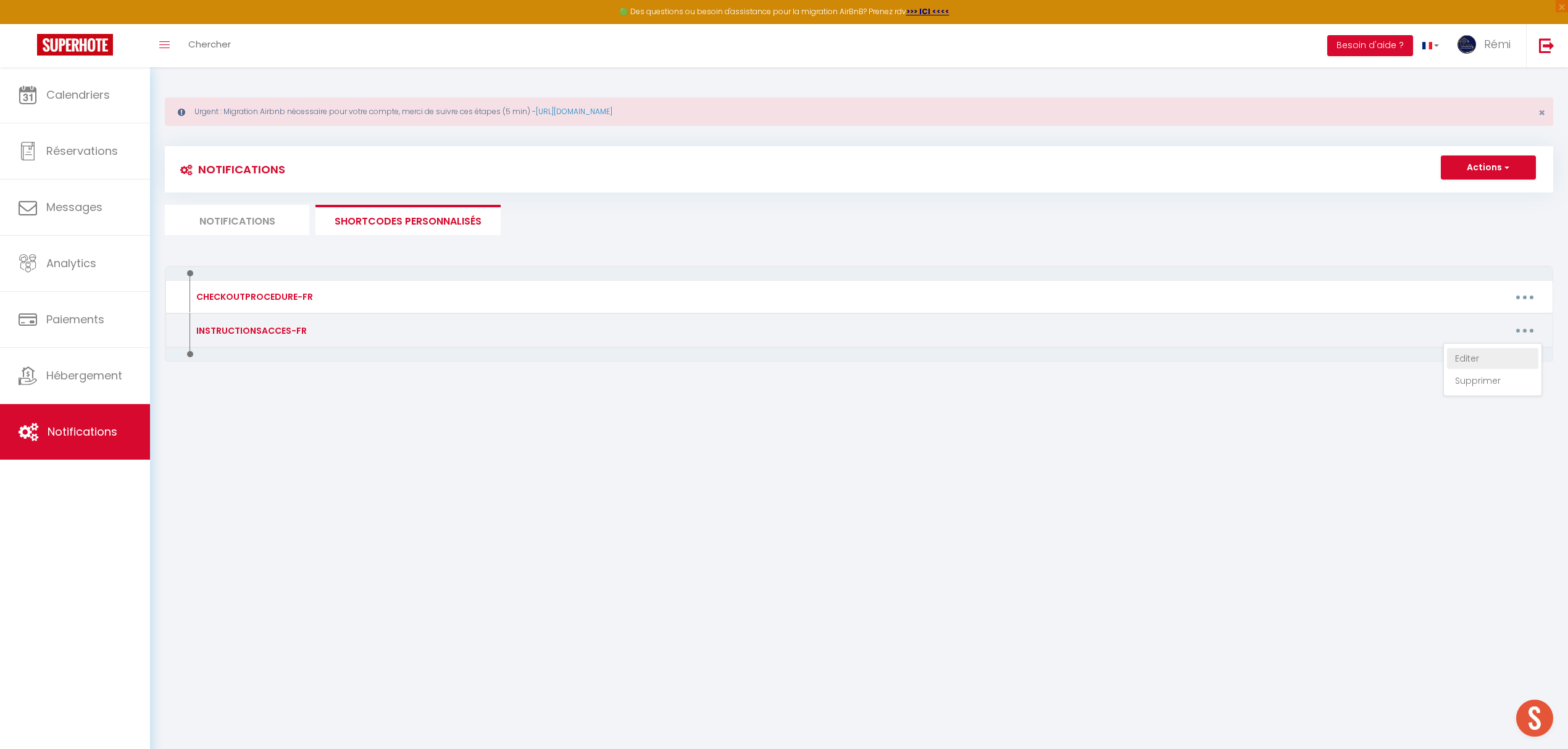
type textarea "Adresse du logement : [RENTAL:ADDRESS] au 2ème étage Le code wifi : Livebox-EE1…"
type textarea "Vous trouverez une boite à clé situé sur le mur de l'immeuble, au 14 place de l…"
type textarea "Adresse : 16 ter rue de la concorde. Vous avez une boîte à clé positionné à dro…"
type textarea "Le code d'accès de la boîte à clé est le 1903 Voici le lien pour accéder au log…"
type textarea "Le logement est situé au rez-de-chaussée au numéro 25 rue de l'embleur. Voici l…"
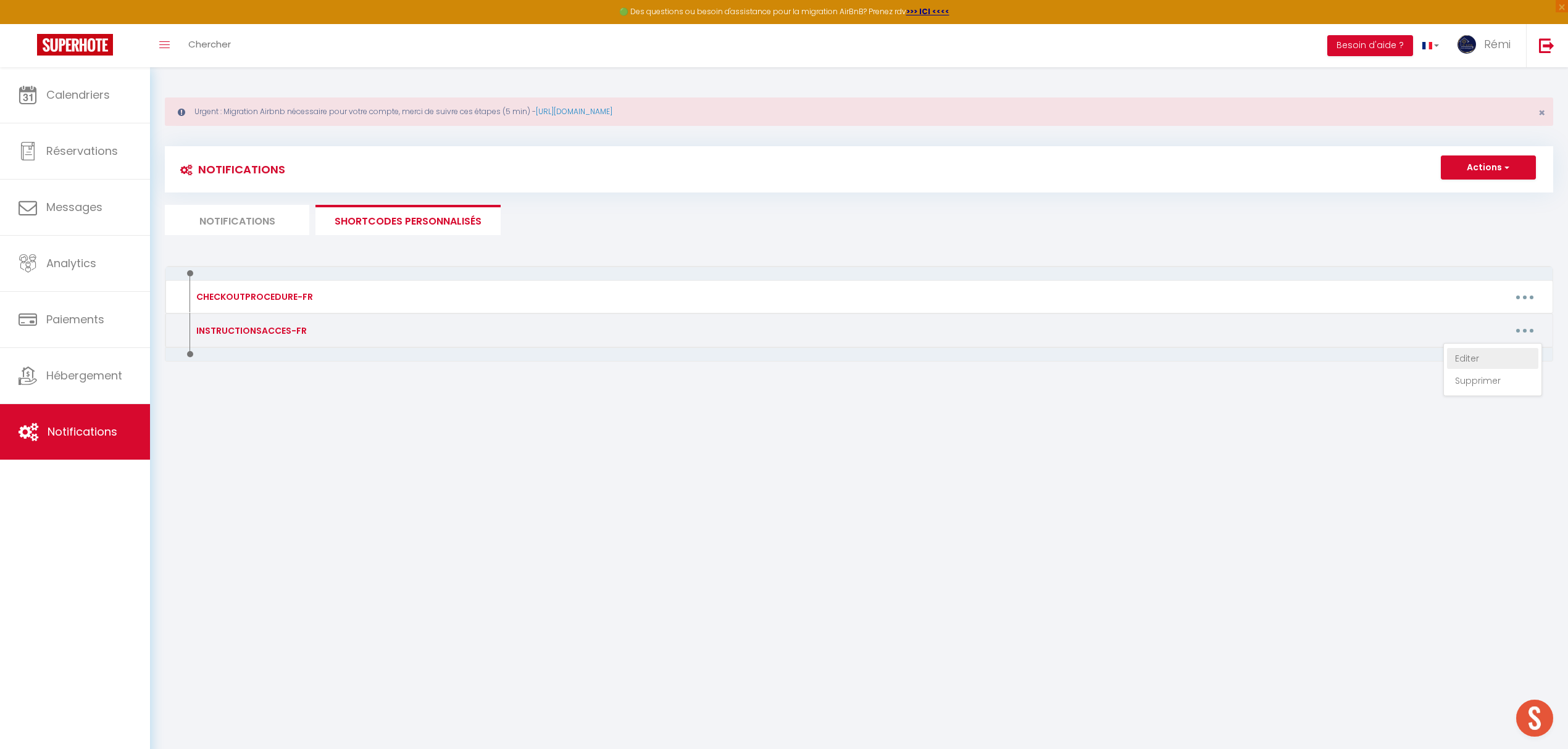
type textarea "Vous trouverez une boite à clé située sur la porte d'entrée de l'immeuble au 42…"
type textarea "La boîte à clé se situé devant sur la porte en bois au numéro 24 rue des caves …"
type textarea "La maison se situe au [RENTAL:ADDRESS] Vous avez une boîte à clé situé devant l…"
type textarea "Adresse : 18 rue de l'abreuvoir au 2ème étage Vous avez une boîte à clé devant …"
type textarea "L'appartement est situé au rez-de-chaussée à votre gauche Vous devez IMPERATIVE…"
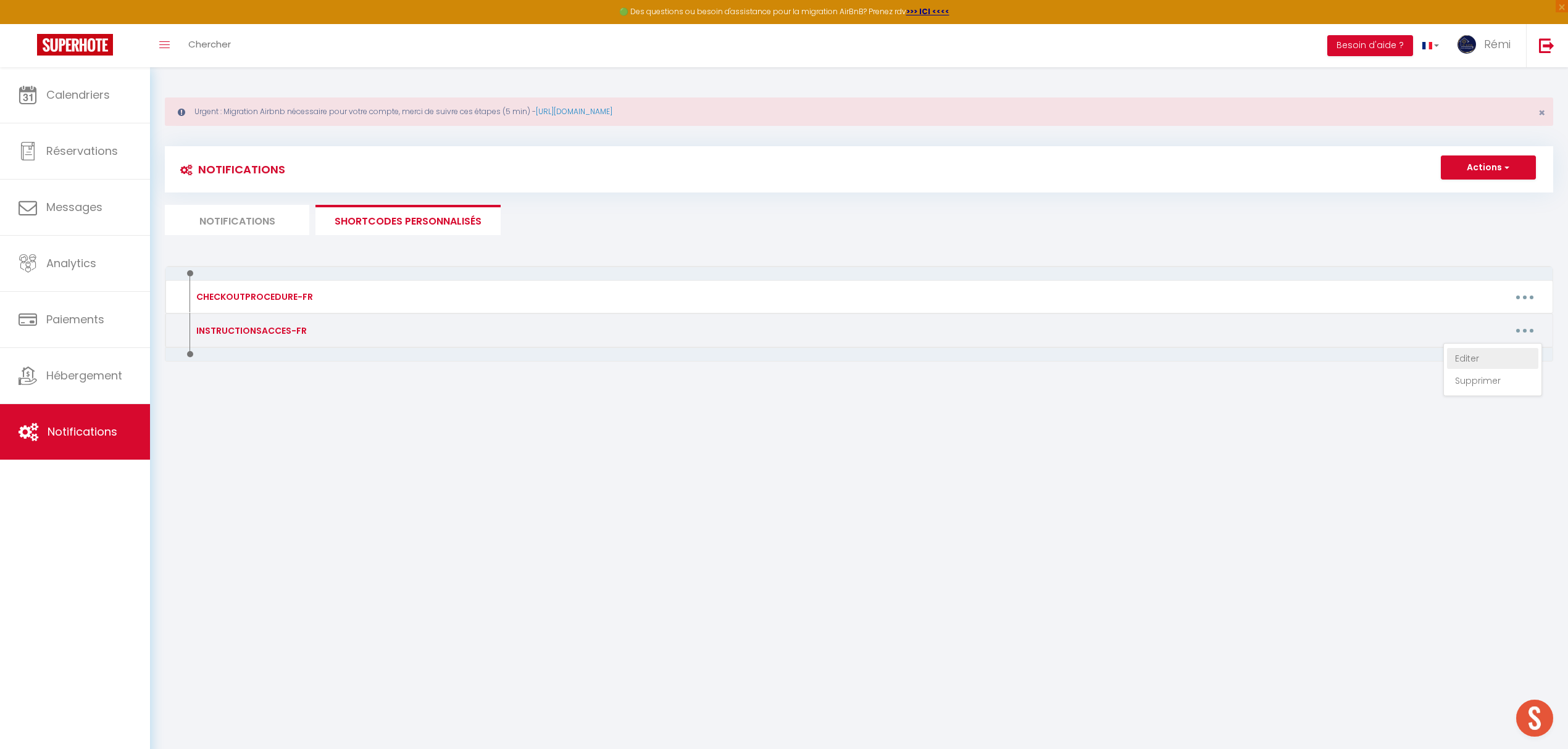
type textarea "L'appartement est situé au 1 er étage. Vous devez IMPERATIVEMENT cliquer sur le…"
type textarea "Le logement se situe au 57 rue toulzane Limoux Pour accéder au logement en tout…"
type textarea "Adresse : 57 rue toulzane Limoux Pour accéder au logement en toute autonomie ve…"
type textarea "Boîte à clé situé devant l'appartement Code : 2909 L'adresse du logement : [REN…"
type textarea "Boite à clé situé devant la porte de l'immeuble Code : 2709 Adresse du logement…"
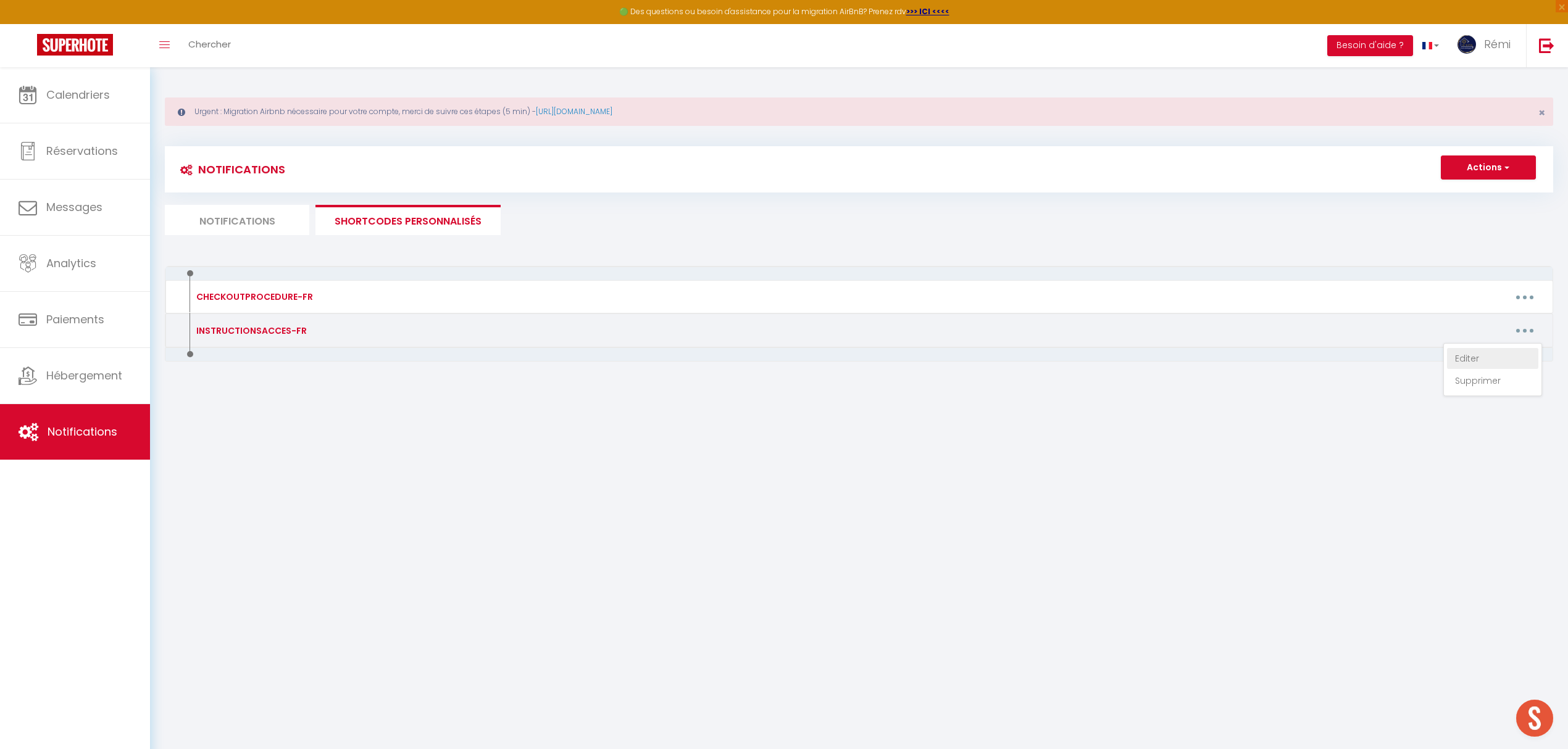
type textarea "Boite à clé situé à droite de la porte Le CODE EST LE : [RENTALDOOR:CODE] CODE …"
type textarea "Veuillez cliquer IMPERATIVEMENT sur le lien ci-dessous pour accéder au logement…"
type textarea "Adresse du logement : [RENTAL:ADDRESS] Vous devez IMPERATIVEMENT cliquer sur ce…"
type textarea "Adresse : 99 boulevard Valmy 81 Albi Voici le lien à ouvrir IMPERATIVEMENT pour…"
type textarea "Adresse : 6 rue Camille Rabaud 81 Castres Voici le lien à ouvrir IMPERATIVEMENT…"
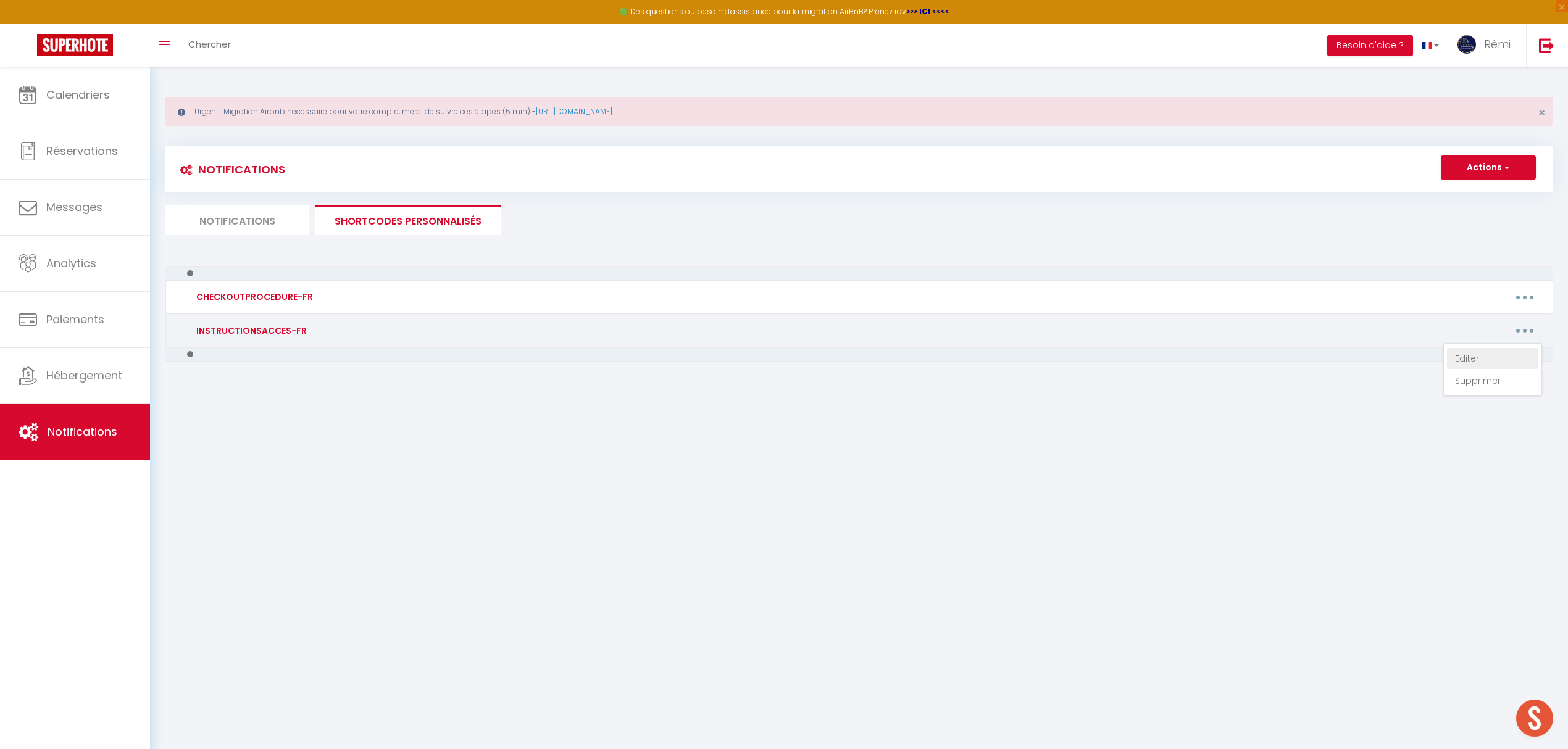
type textarea "L'heure d'arrivée est entre 16h - 18h veuillez nous indiquer votre heure approx…"
type textarea "Voici l'adresse exacte de la villa : https://maps.app.goo.gl/C6nGGd91xZve2E278 …"
type textarea "Voici l'adresse exacte : https://maps.app.goo.gl/WGMauUBeHnKeMJTGA Voici le lie…"
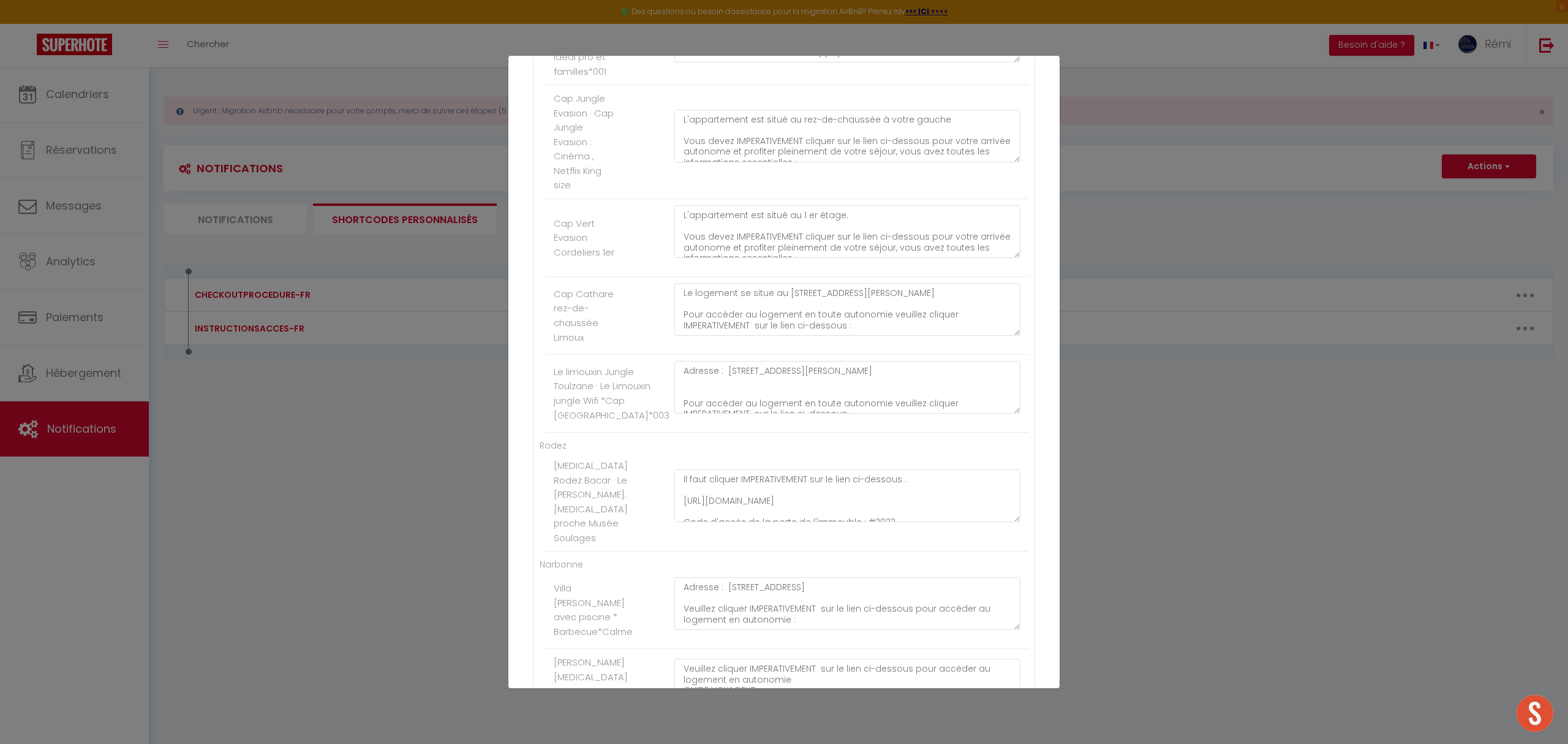
scroll to position [327, 0]
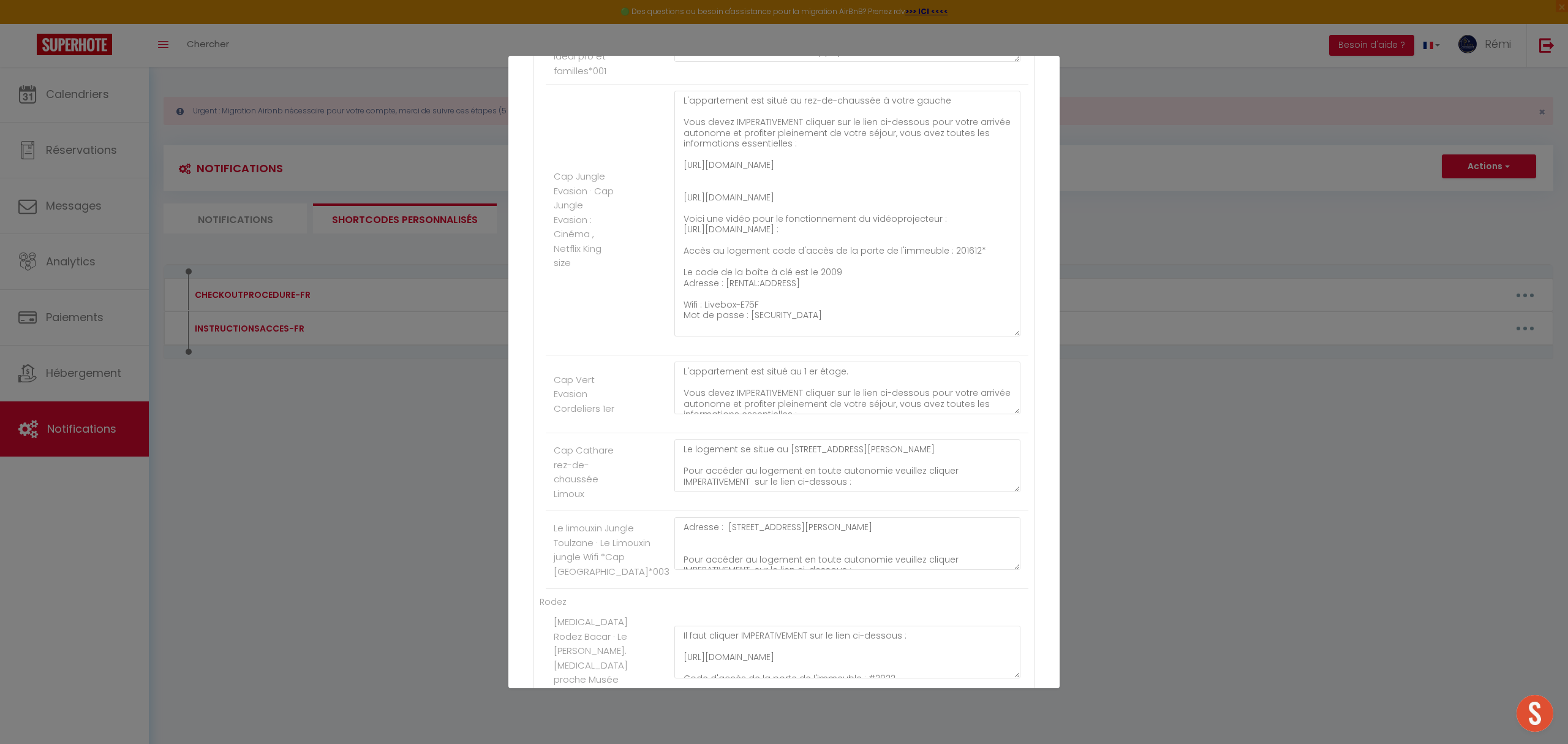
drag, startPoint x: 1004, startPoint y: 161, endPoint x: 993, endPoint y: 354, distance: 193.3
click at [993, 354] on li "Cap Jungle Evasion · Cap Jungle Evasion : Cinéma , Netflix King size L'appartem…" at bounding box center [787, 220] width 483 height 271
drag, startPoint x: 978, startPoint y: 168, endPoint x: 654, endPoint y: 167, distance: 324.0
click at [654, 167] on li "Cap Jungle Evasion · Cap Jungle Evasion : Cinéma , Netflix King size L'appartem…" at bounding box center [787, 220] width 483 height 271
drag, startPoint x: 812, startPoint y: 282, endPoint x: 847, endPoint y: 283, distance: 35.0
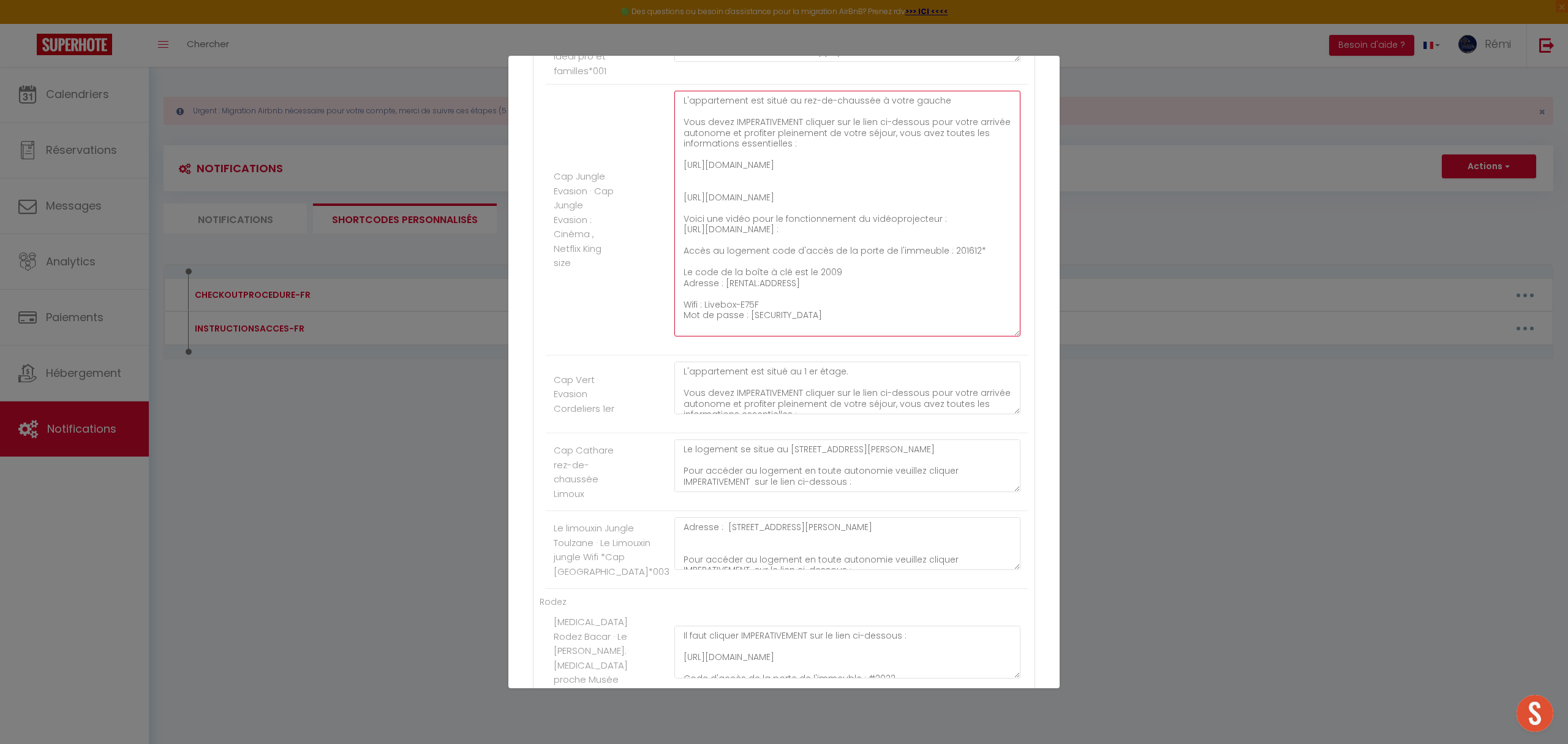
click at [847, 283] on textarea "L'appartement est situé au rez-de-chaussée à votre gauche Vous devez IMPERATIVE…" at bounding box center [847, 213] width 346 height 246
click at [815, 322] on textarea "L'appartement est situé au rez-de-chaussée à votre gauche Vous devez IMPERATIVE…" at bounding box center [847, 213] width 346 height 246
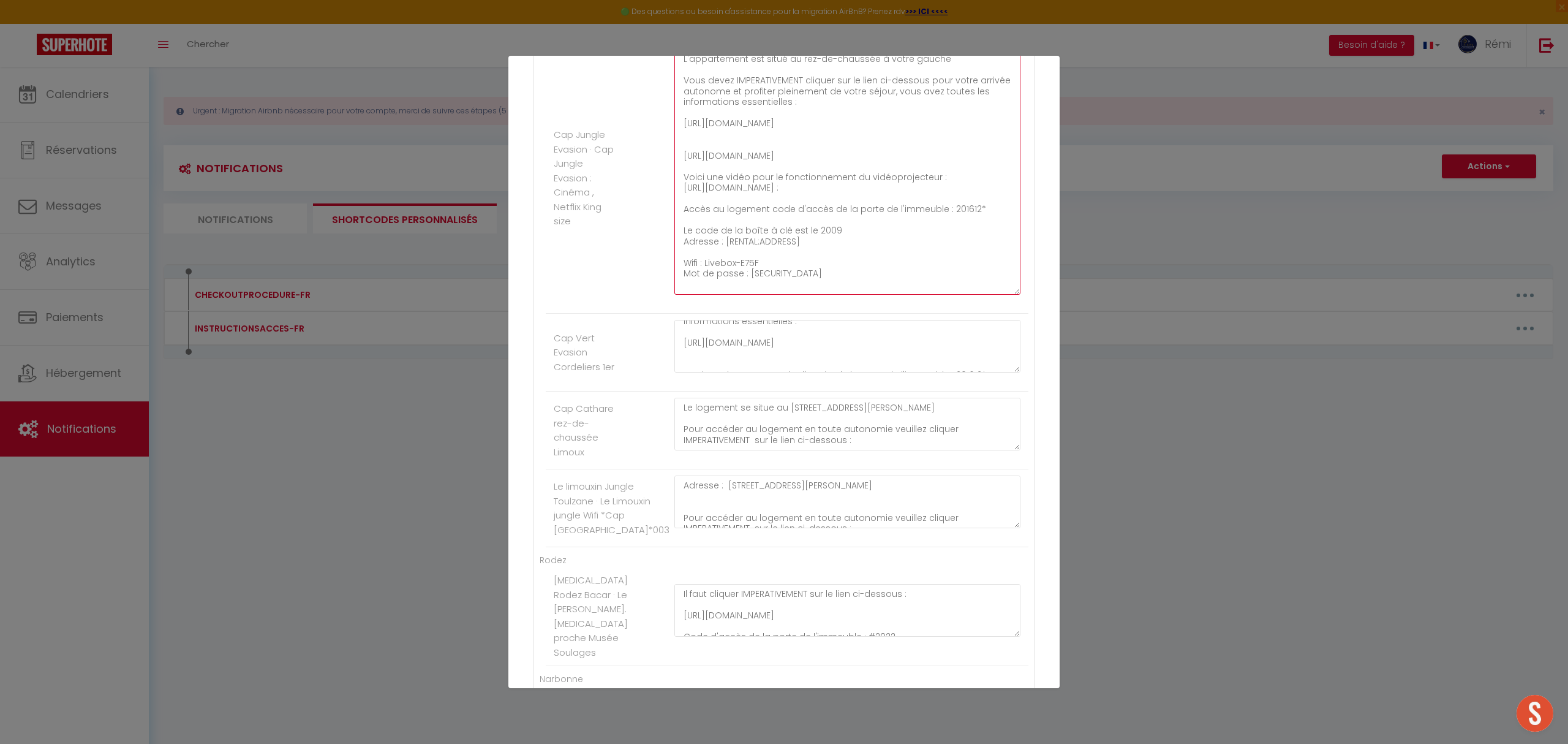
scroll to position [408, 0]
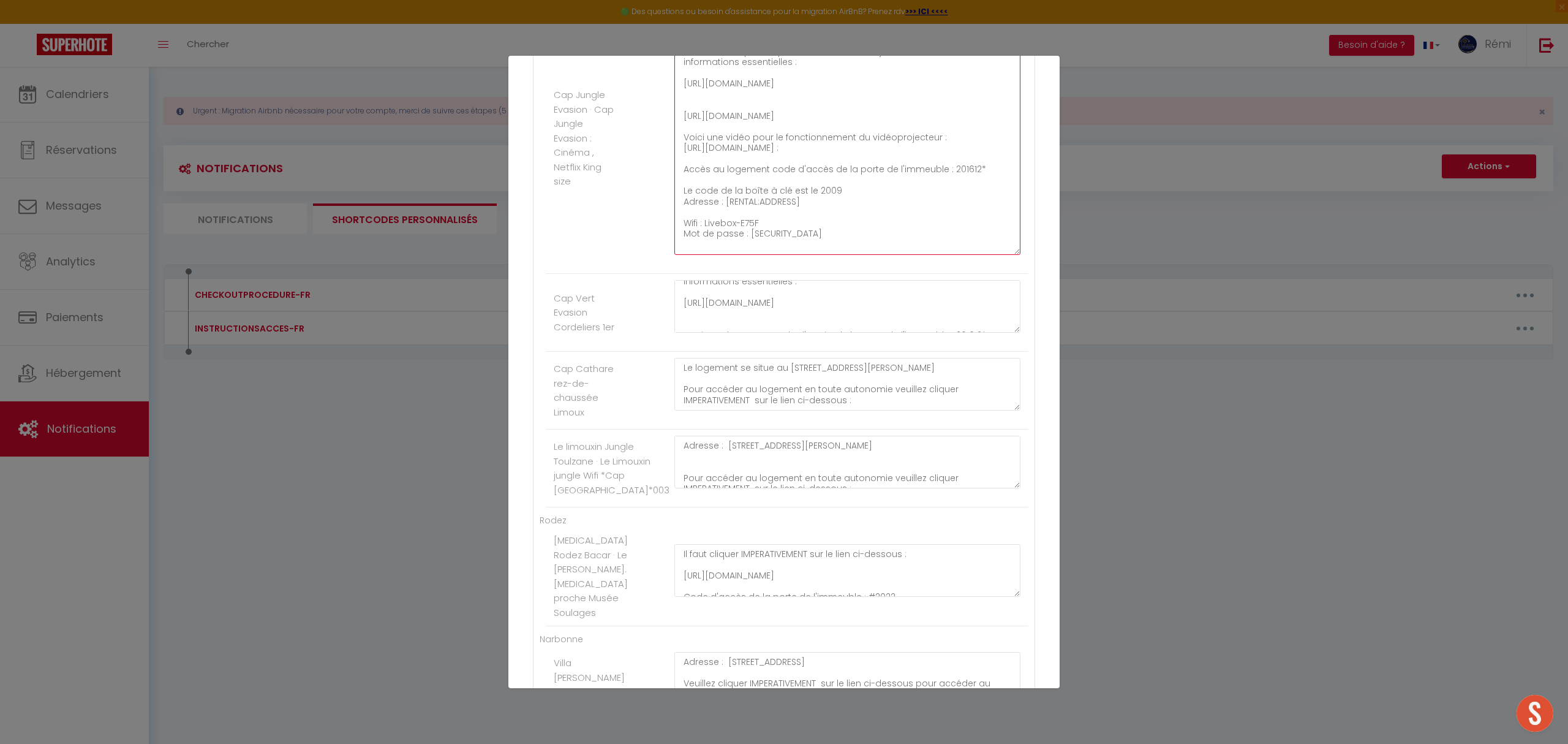
drag, startPoint x: 702, startPoint y: 232, endPoint x: 797, endPoint y: 239, distance: 95.3
click at [797, 239] on textarea "L'appartement est situé au rez-de-chaussée à votre gauche Vous devez IMPERATIVE…" at bounding box center [847, 132] width 346 height 246
drag, startPoint x: 743, startPoint y: 251, endPoint x: 823, endPoint y: 255, distance: 80.1
click at [823, 255] on textarea "L'appartement est situé au rez-de-chaussée à votre gauche Vous devez IMPERATIVE…" at bounding box center [847, 132] width 346 height 246
paste textarea "Livebox-E75F"
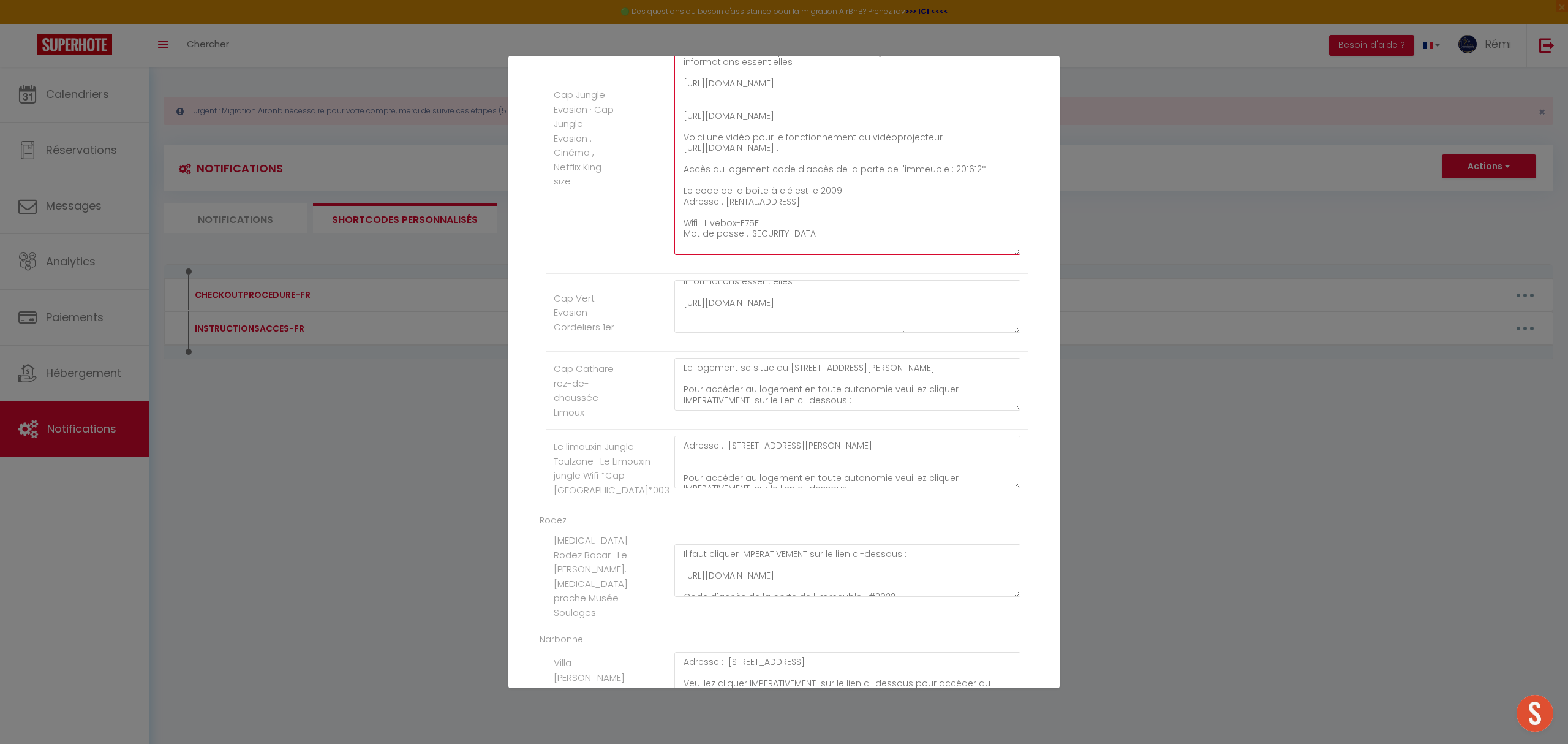
type textarea "L'appartement est situé au rez-de-chaussée à votre gauche Vous devez IMPERATIVE…"
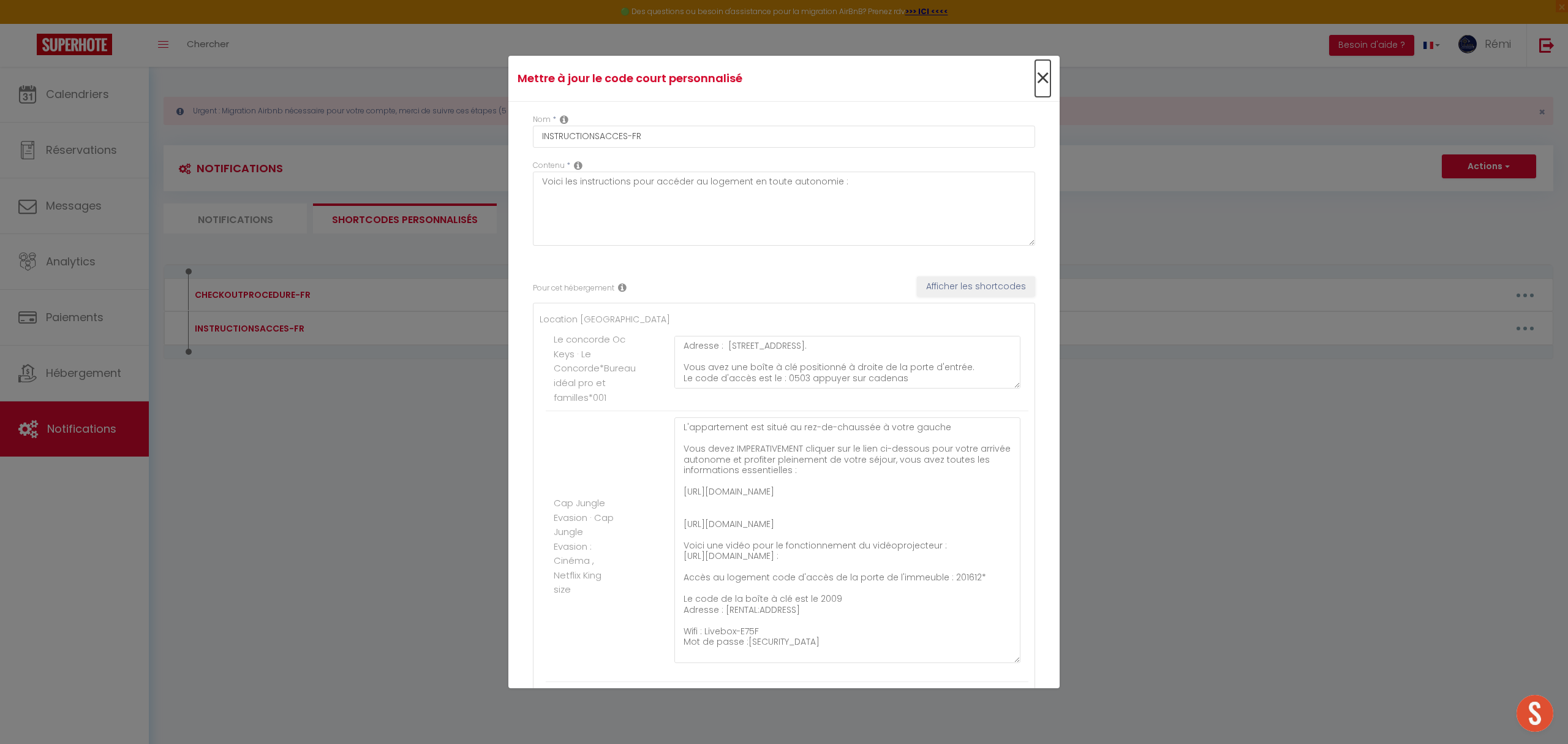
click at [1035, 80] on span "×" at bounding box center [1043, 79] width 15 height 37
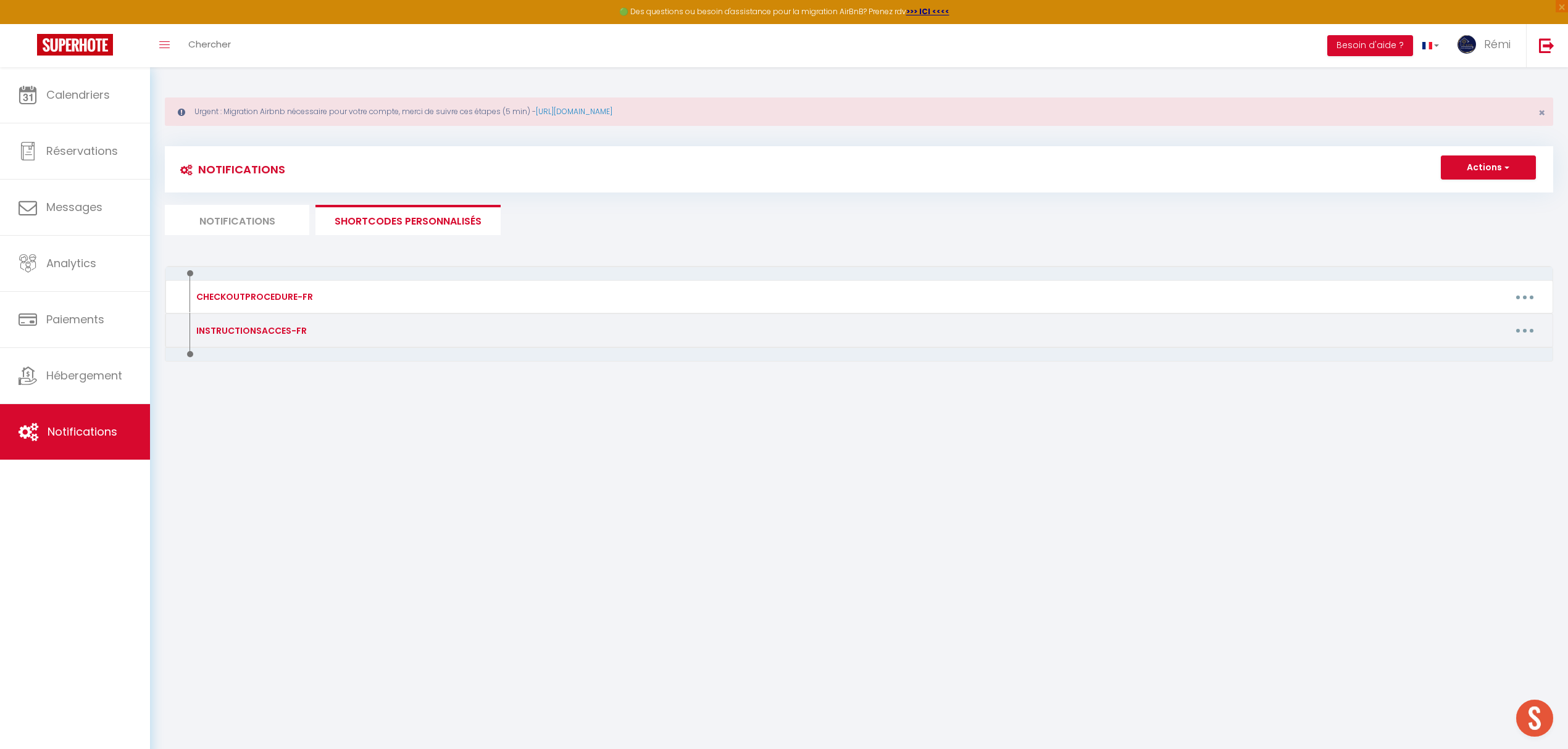
click at [1530, 331] on button "button" at bounding box center [1525, 330] width 34 height 20
click at [1455, 356] on link "Editer" at bounding box center [1492, 358] width 91 height 21
type input "INSTRUCTIONSACCES-FR"
type textarea "L'appartement est situé au rez-de-chaussée à votre gauche Vous devez IMPERATIVE…"
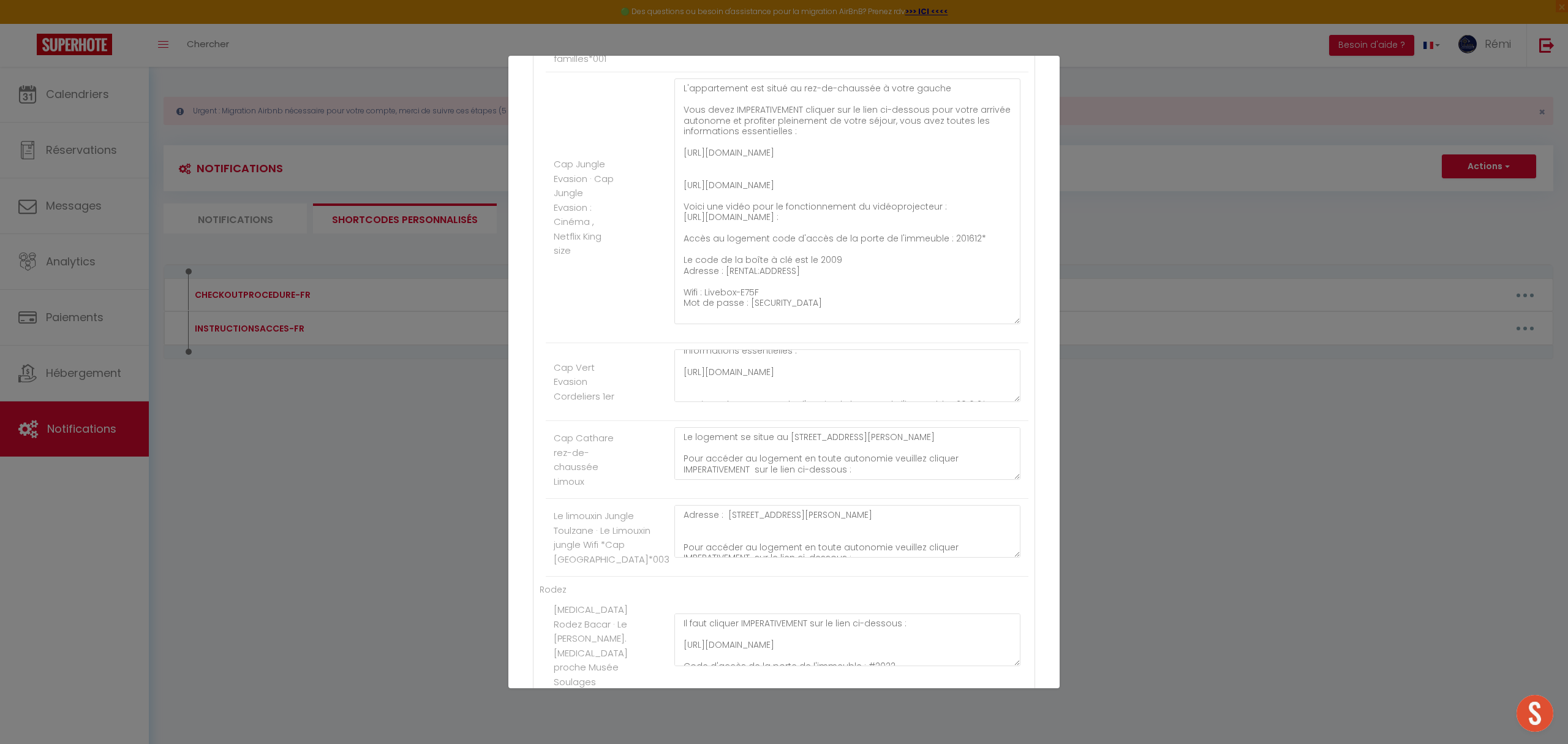
scroll to position [327, 0]
drag, startPoint x: 871, startPoint y: 253, endPoint x: 1022, endPoint y: 267, distance: 151.6
click at [917, 299] on textarea "L'appartement est situé au rez-de-chaussée à votre gauche Vous devez IMPERATIVE…" at bounding box center [847, 213] width 346 height 246
drag, startPoint x: 970, startPoint y: 167, endPoint x: 675, endPoint y: 169, distance: 295.0
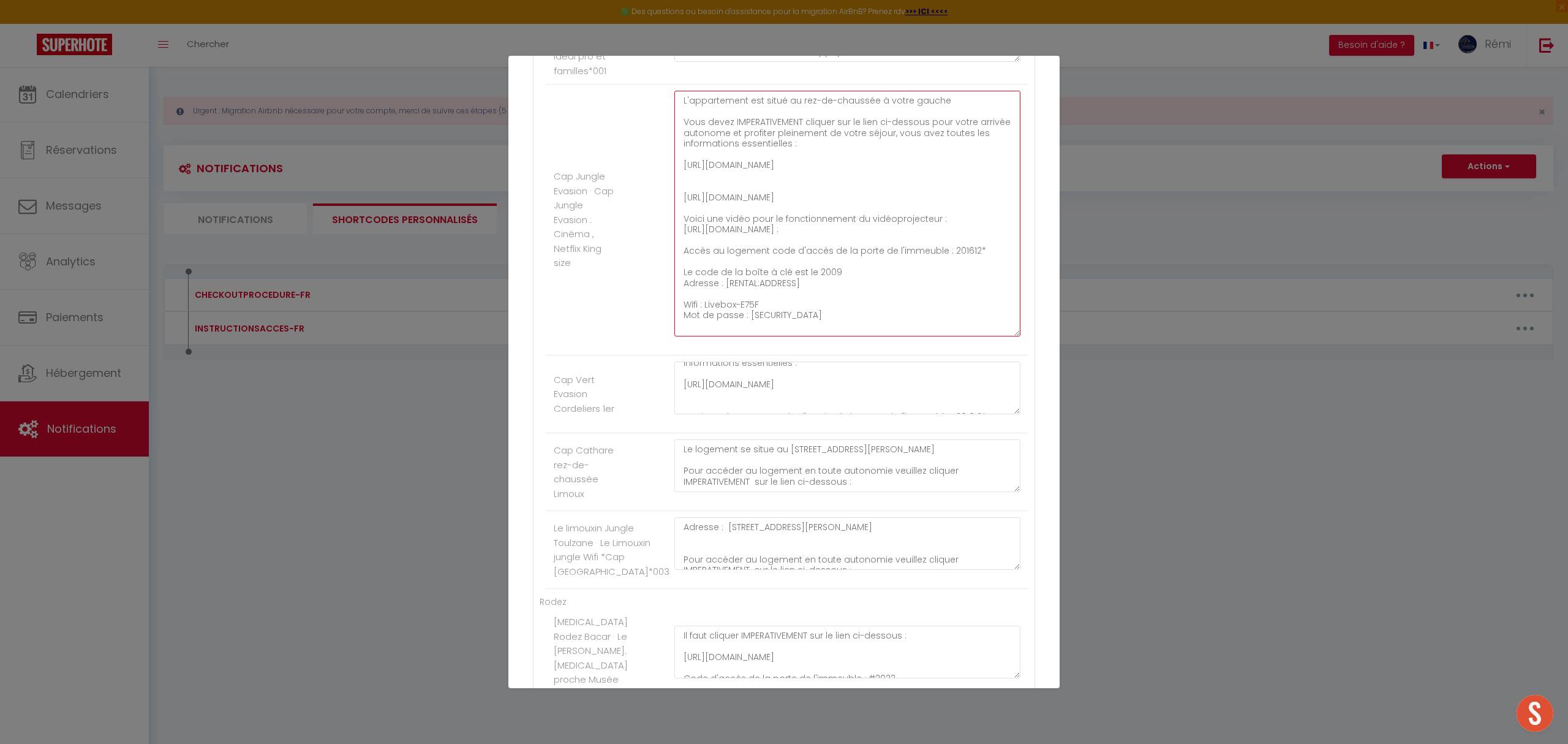
click at [675, 169] on textarea "L'appartement est situé au rez-de-chaussée à votre gauche Vous devez IMPERATIVE…" at bounding box center [847, 213] width 346 height 246
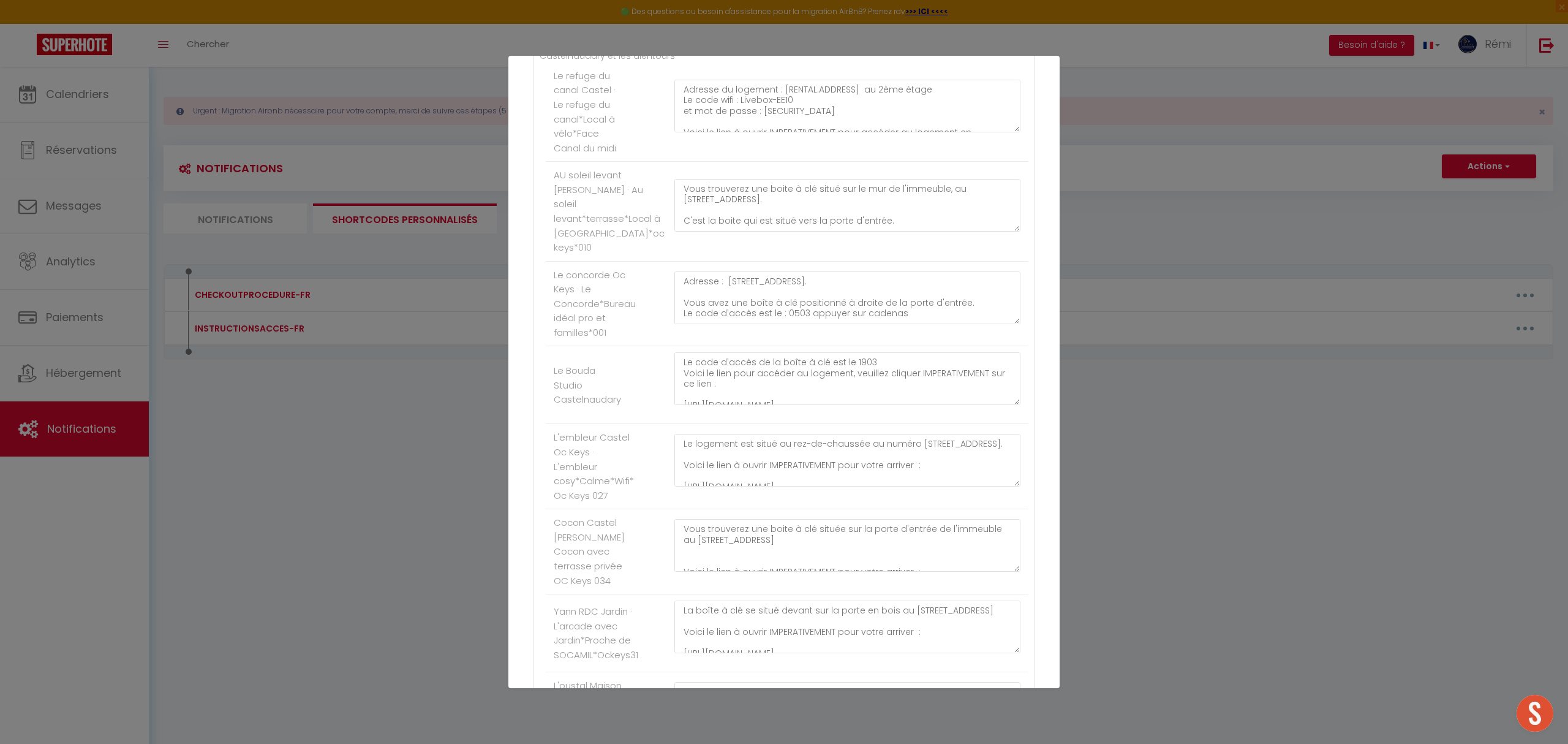
scroll to position [1471, 0]
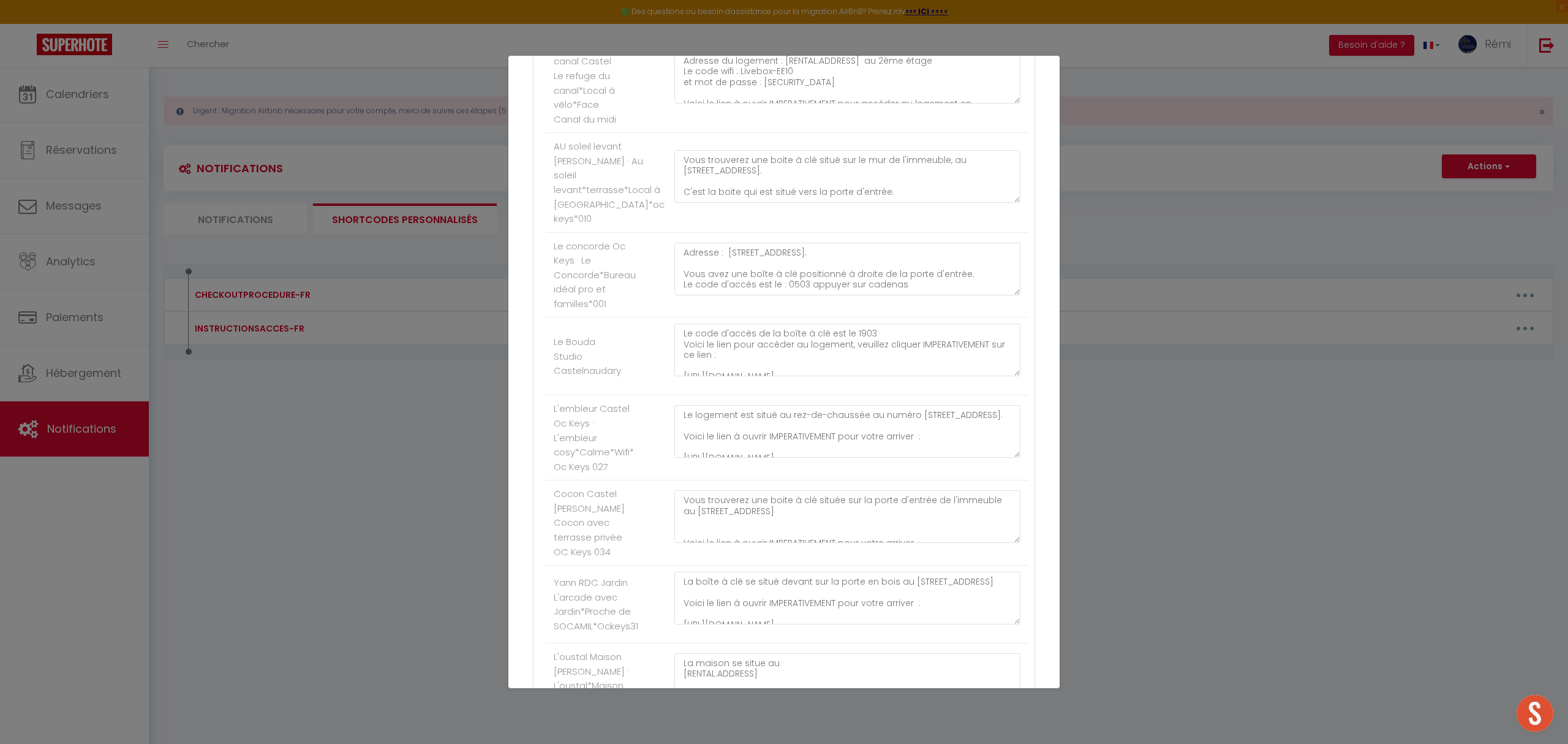
drag, startPoint x: 242, startPoint y: 469, endPoint x: 251, endPoint y: 460, distance: 12.7
click at [242, 469] on div "Mettre à jour le code court personnalisé × Nom * INSTRUCTIONSACCES-FR Contenu *…" at bounding box center [784, 372] width 1568 height 744
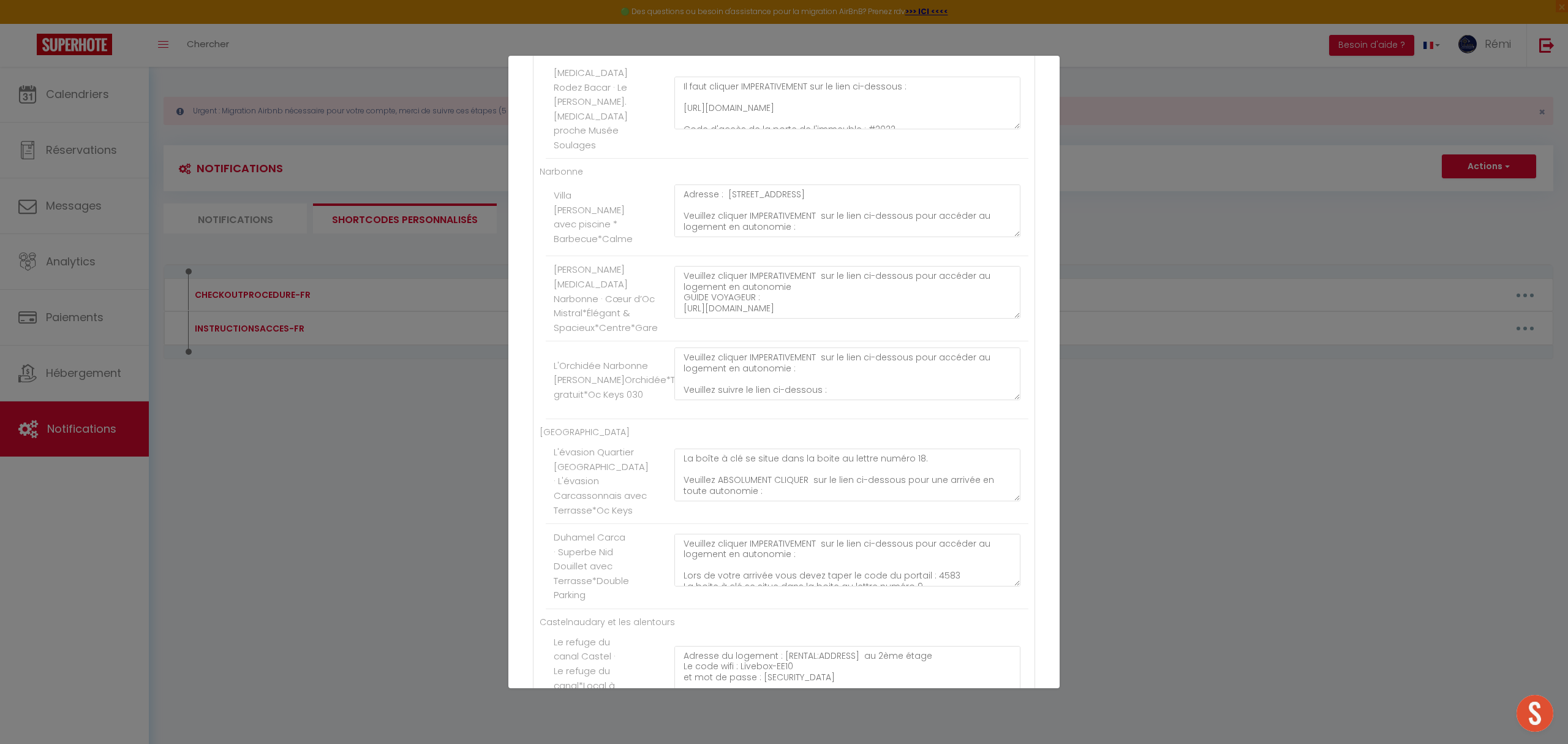
scroll to position [712, 0]
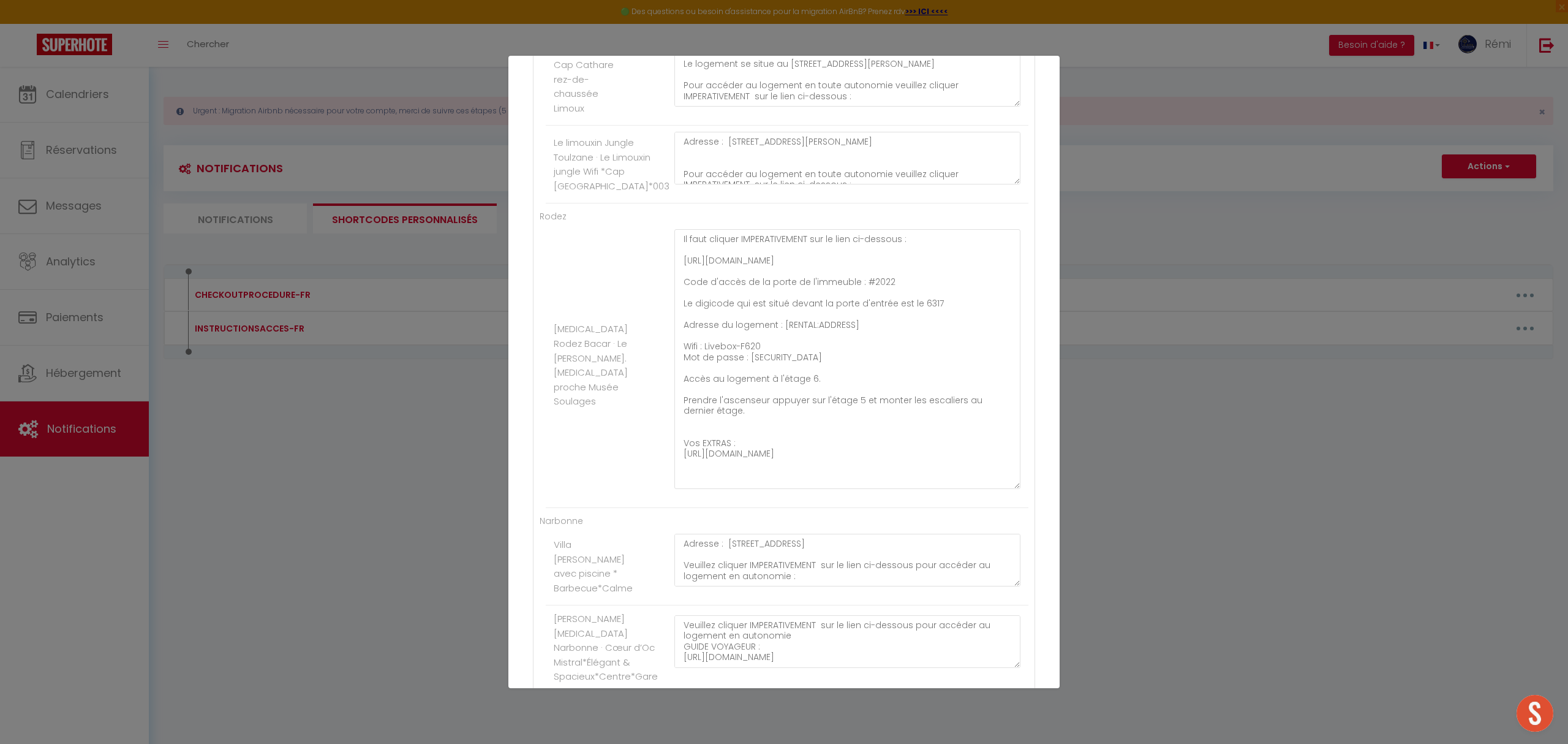
drag, startPoint x: 1001, startPoint y: 337, endPoint x: 986, endPoint y: 557, distance: 220.5
click at [986, 508] on li "T3 Rodez Bacar · Le Victor Hugo Appart. T3 proche Musée Soulages Il faut clique…" at bounding box center [787, 365] width 483 height 285
drag, startPoint x: 942, startPoint y: 358, endPoint x: 916, endPoint y: 358, distance: 26.0
click at [916, 358] on textarea "Il faut cliquer IMPERATIVEMENT sur le lien ci-dessous : https://cap-occitanie.m…" at bounding box center [847, 366] width 346 height 274
drag, startPoint x: 885, startPoint y: 332, endPoint x: 652, endPoint y: 329, distance: 233.0
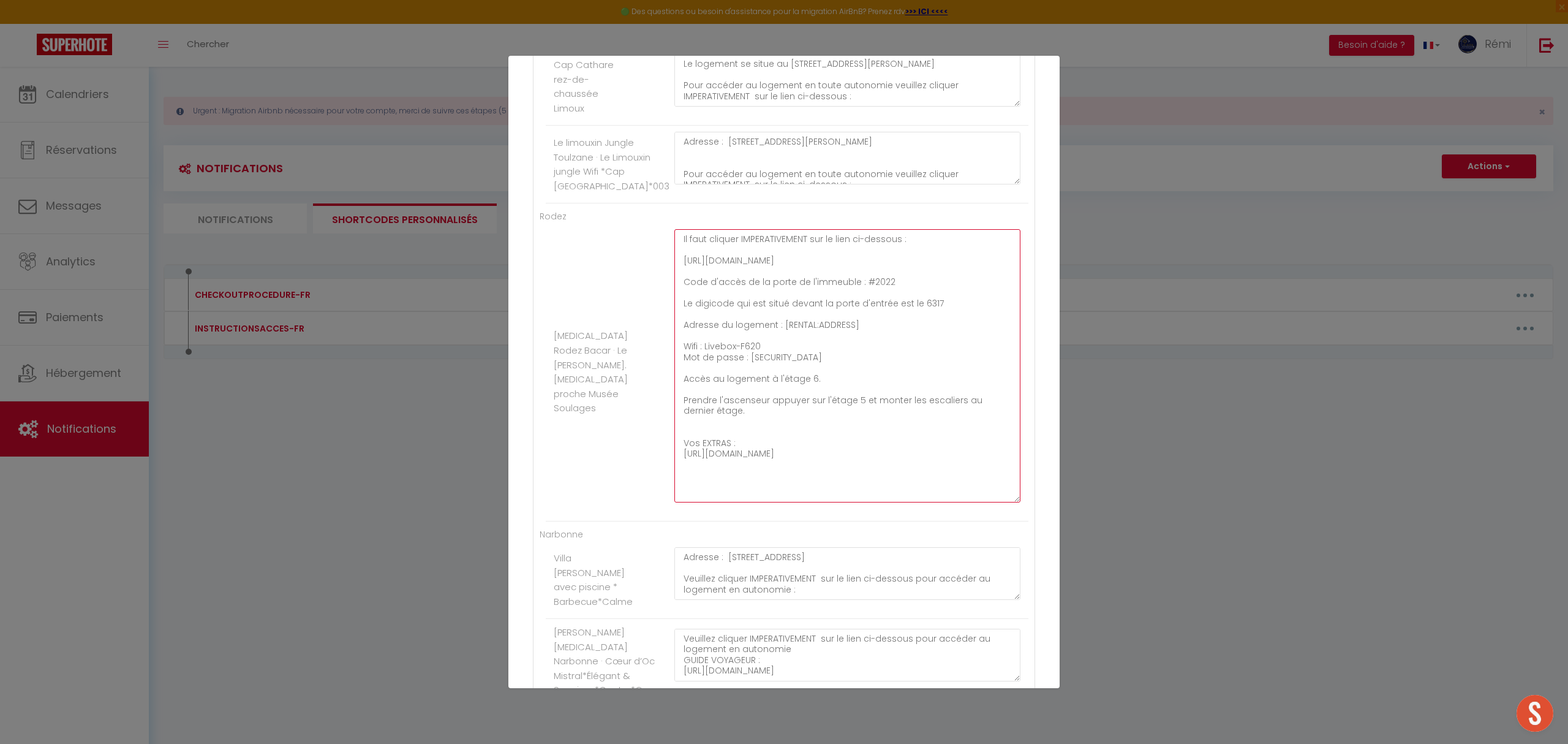
click at [652, 329] on li "T3 Rodez Bacar · Le Victor Hugo Appart. T3 proche Musée Soulages Il faut clique…" at bounding box center [787, 372] width 483 height 298
click at [843, 388] on textarea "Il faut cliquer IMPERATIVEMENT sur le lien ci-dessous : https://cap-occitanie.m…" at bounding box center [847, 366] width 346 height 274
drag, startPoint x: 780, startPoint y: 394, endPoint x: 703, endPoint y: 393, distance: 77.0
click at [703, 393] on textarea "Il faut cliquer IMPERATIVEMENT sur le lien ci-dessous : https://cap-occitanie.m…" at bounding box center [847, 366] width 346 height 274
drag, startPoint x: 750, startPoint y: 410, endPoint x: 763, endPoint y: 424, distance: 19.1
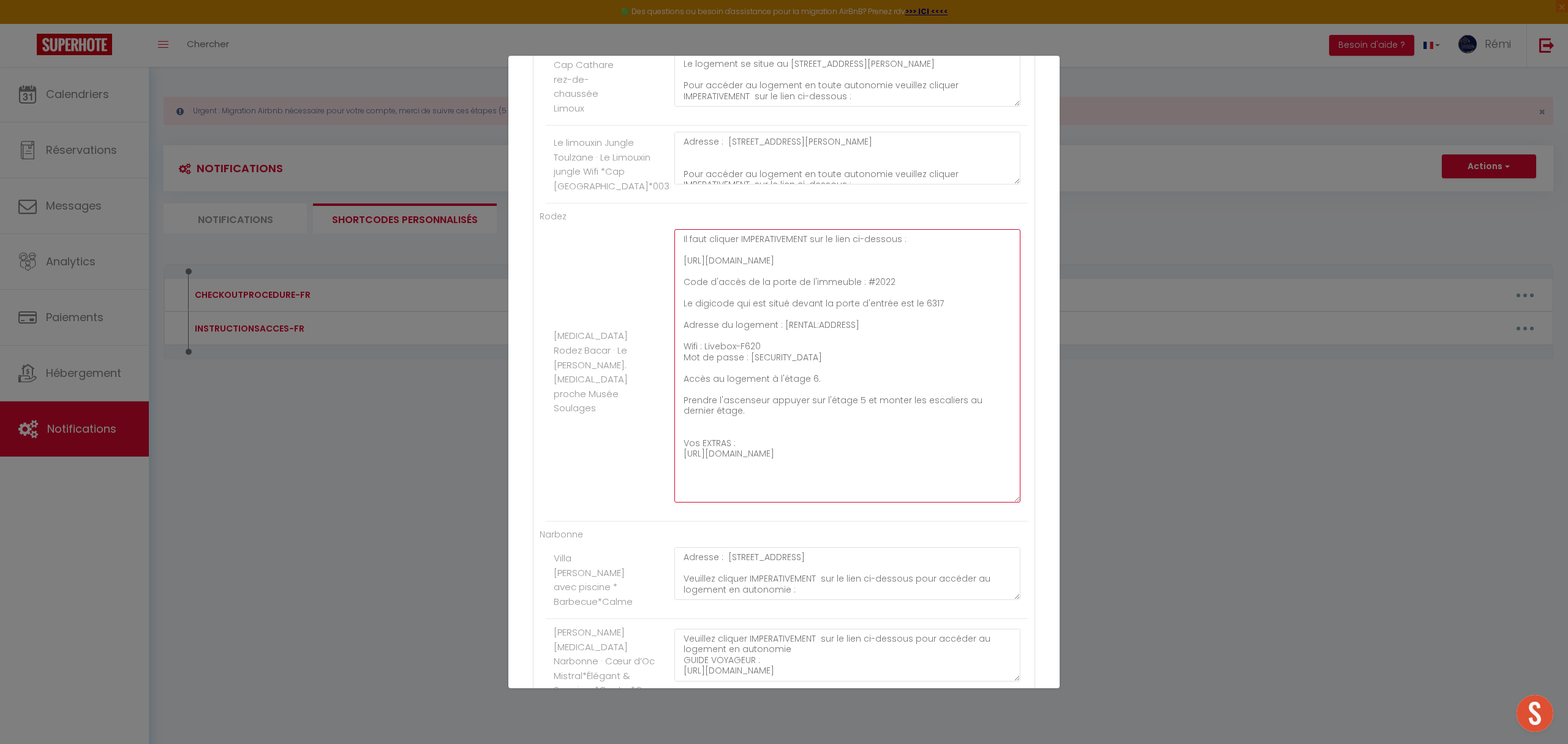
click at [750, 410] on textarea "Il faut cliquer IMPERATIVEMENT sur le lien ci-dessous : https://cap-occitanie.m…" at bounding box center [847, 366] width 346 height 274
drag, startPoint x: 745, startPoint y: 407, endPoint x: 806, endPoint y: 410, distance: 61.1
click at [806, 410] on textarea "Il faut cliquer IMPERATIVEMENT sur le lien ci-dessous : https://cap-occitanie.m…" at bounding box center [847, 366] width 346 height 274
click at [603, 342] on li "T3 Rodez Bacar · Le Victor Hugo Appart. T3 proche Musée Soulages Il faut clique…" at bounding box center [787, 372] width 483 height 298
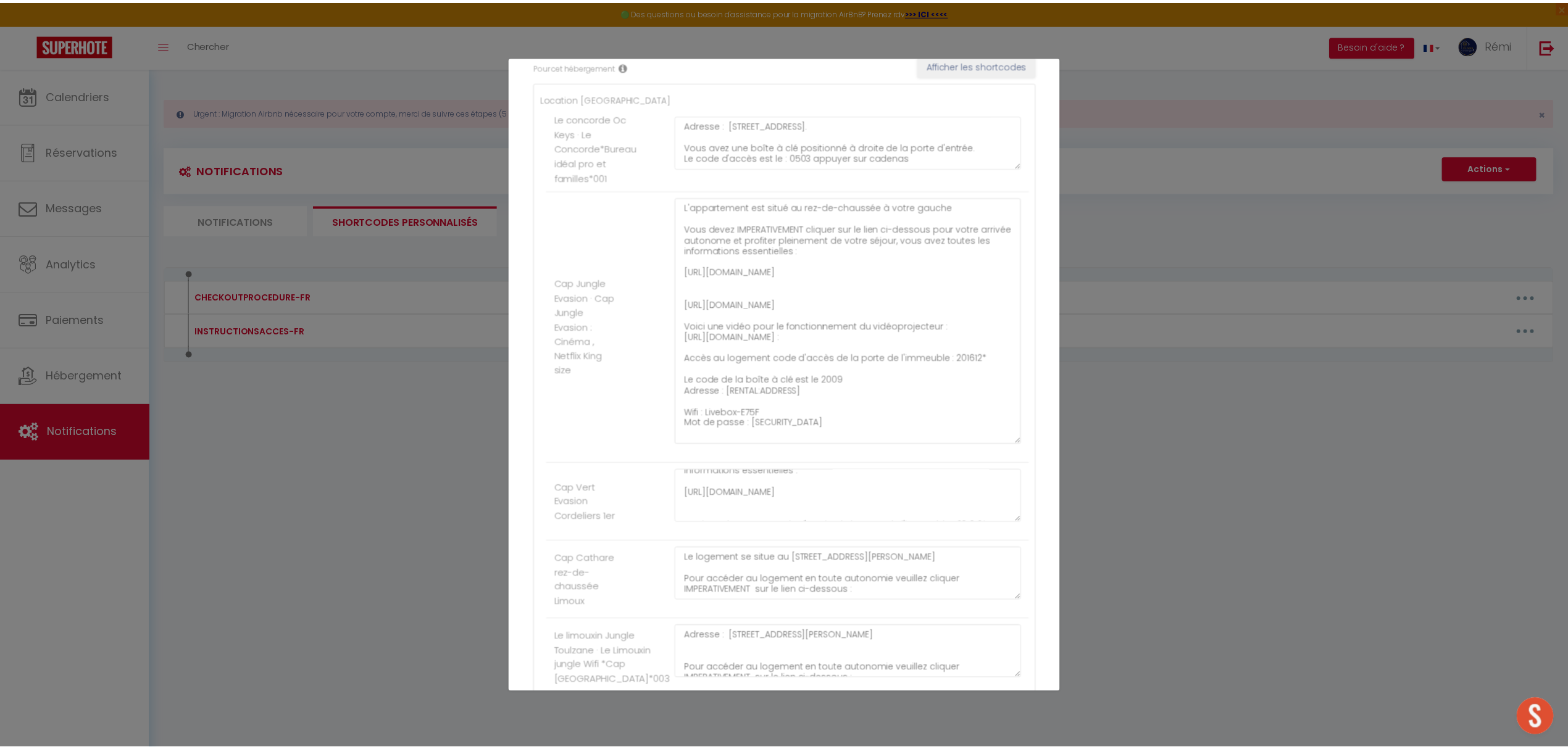
scroll to position [0, 0]
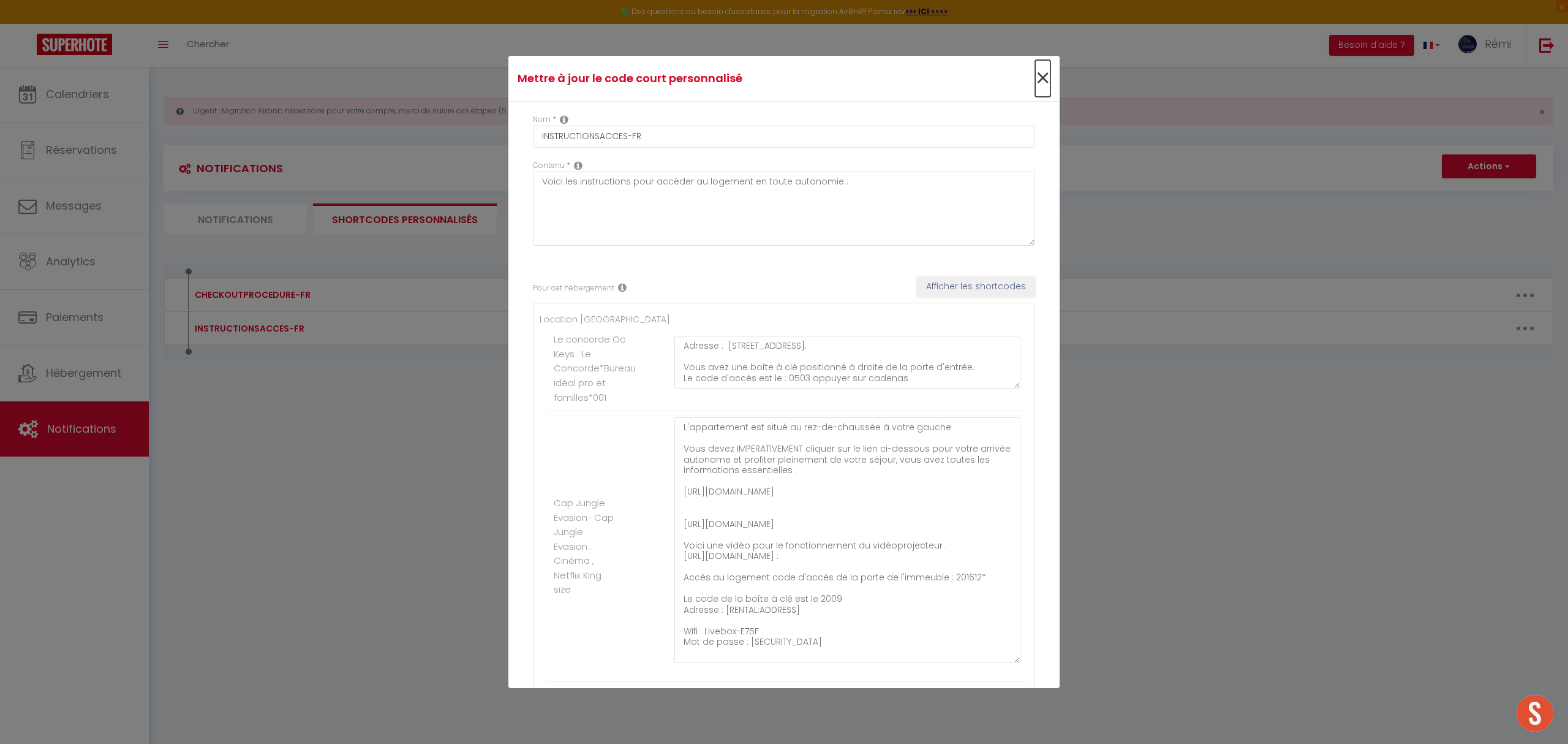
click at [1037, 82] on span "×" at bounding box center [1043, 79] width 15 height 37
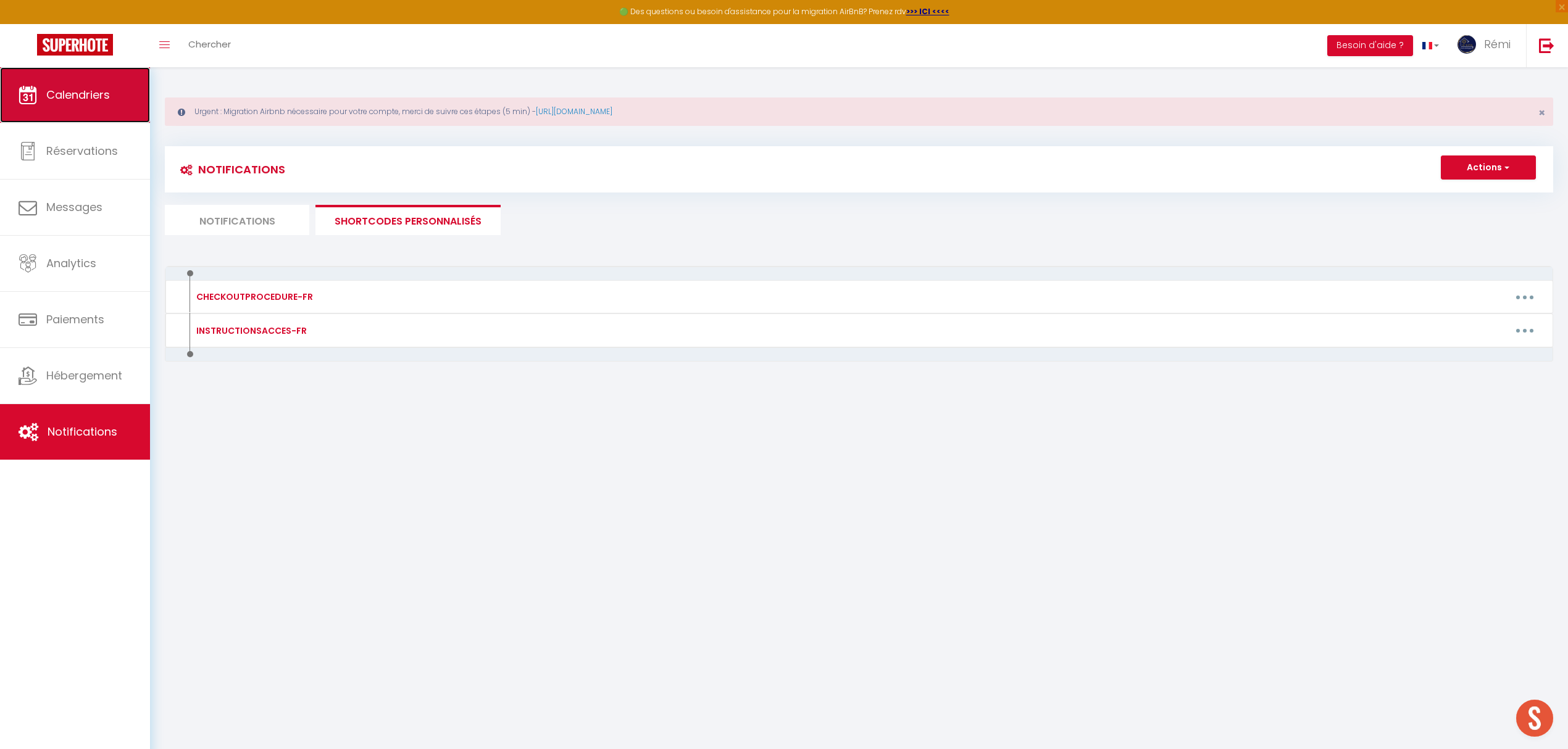
click at [121, 106] on link "Calendriers" at bounding box center [75, 95] width 150 height 55
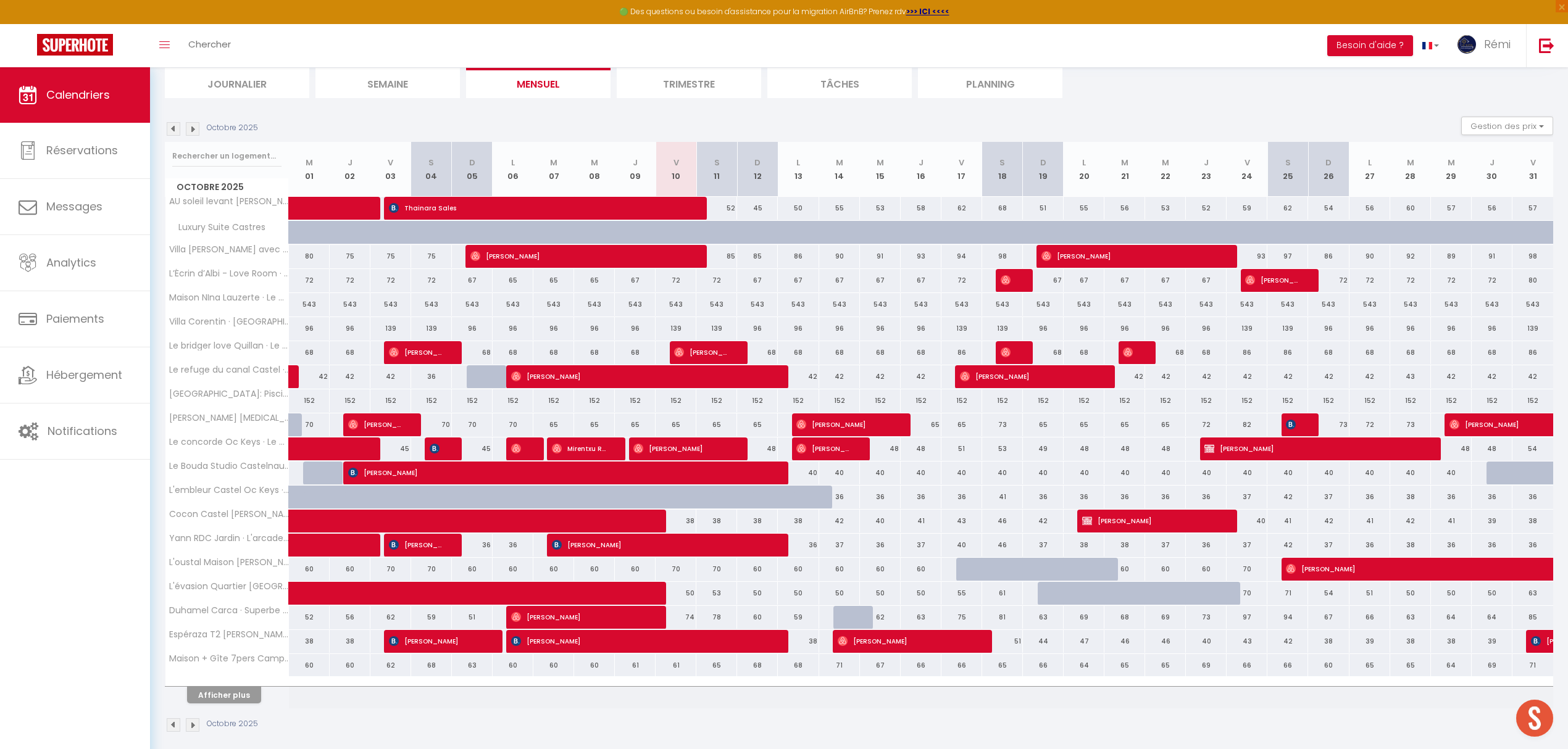
scroll to position [152, 0]
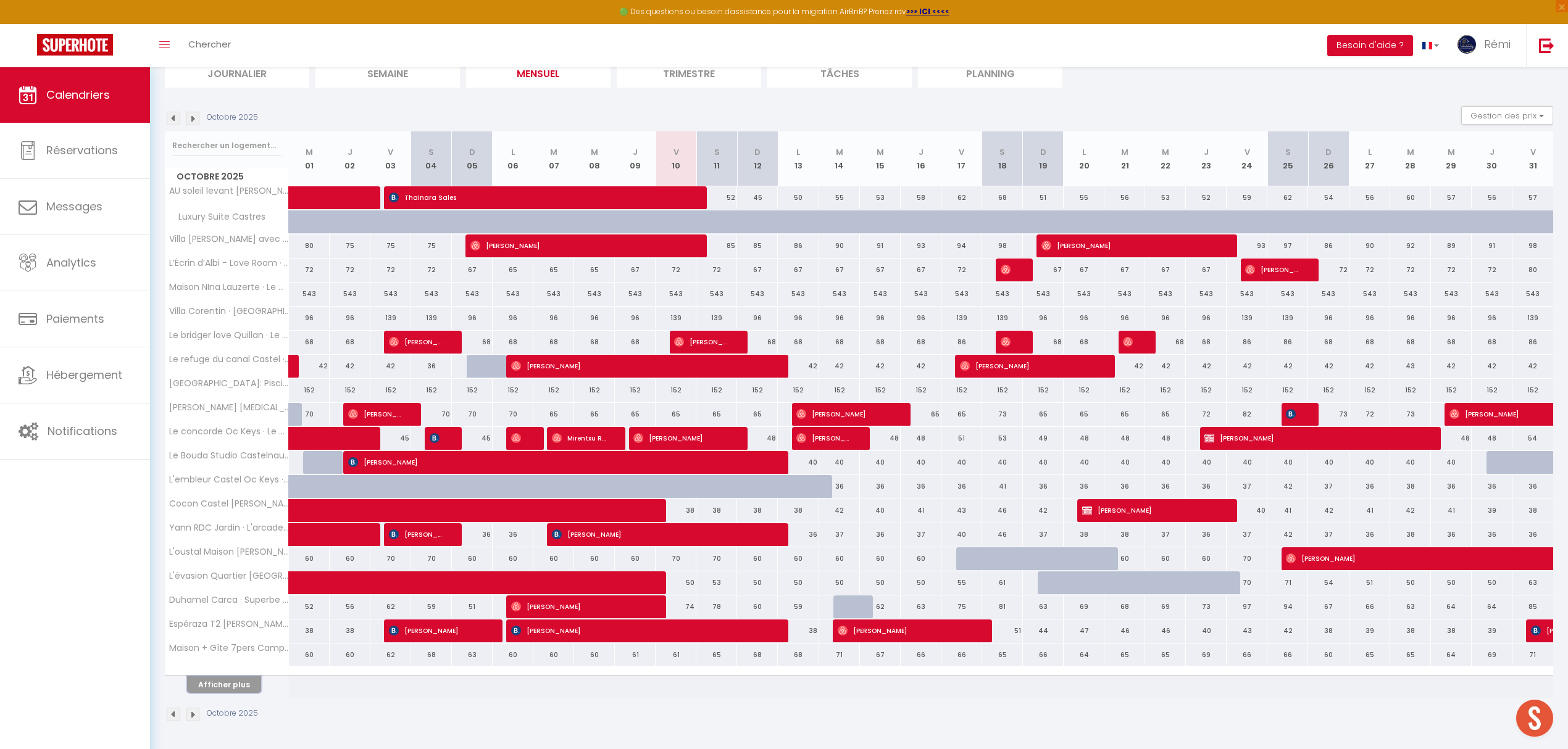
click at [235, 689] on button "Afficher plus" at bounding box center [224, 685] width 74 height 17
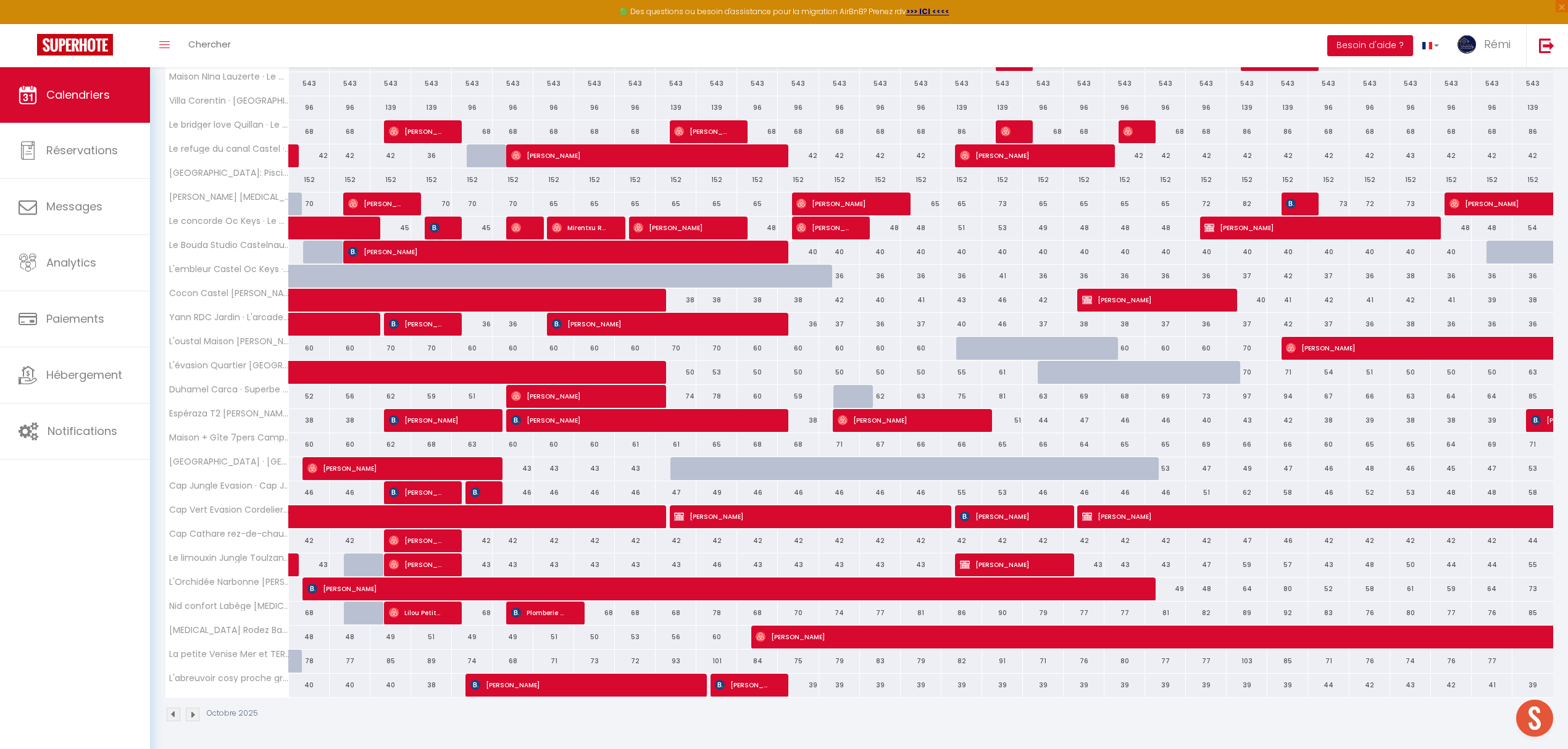
scroll to position [0, 0]
